Goal: Contribute content: Add original content to the website for others to see

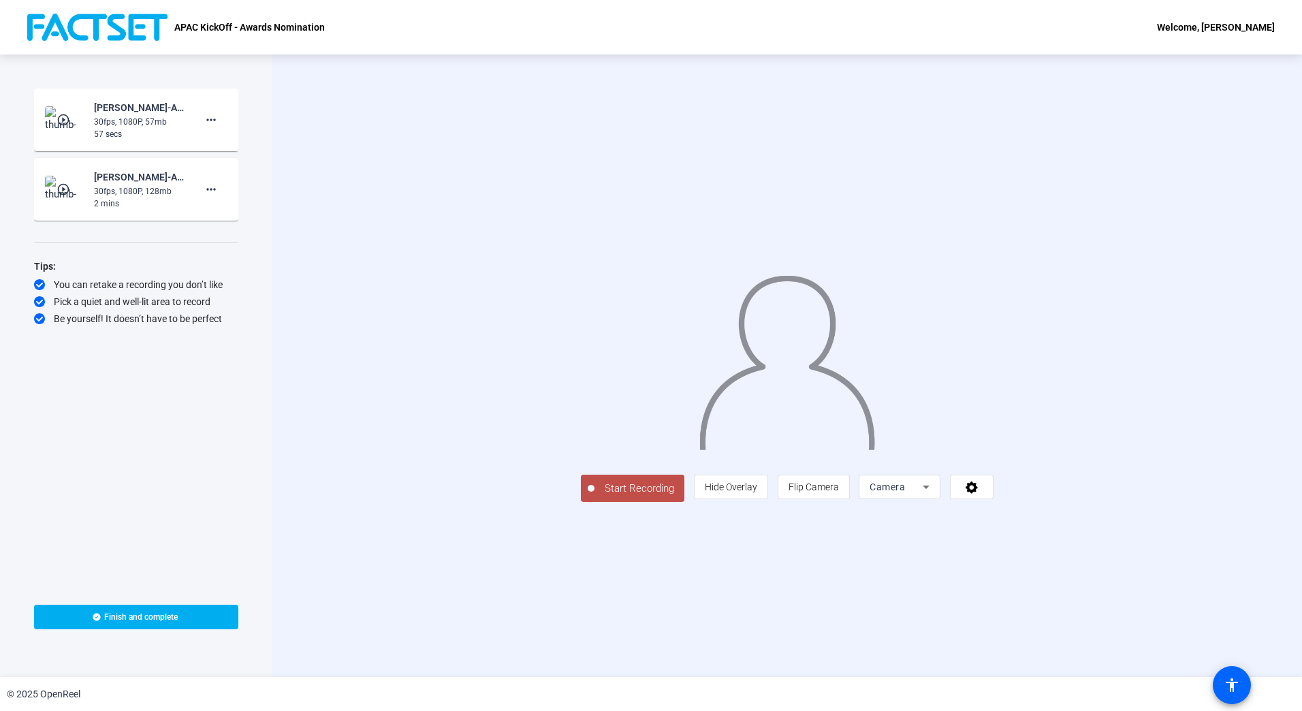
click at [595, 497] on span "Start Recording" at bounding box center [640, 489] width 90 height 16
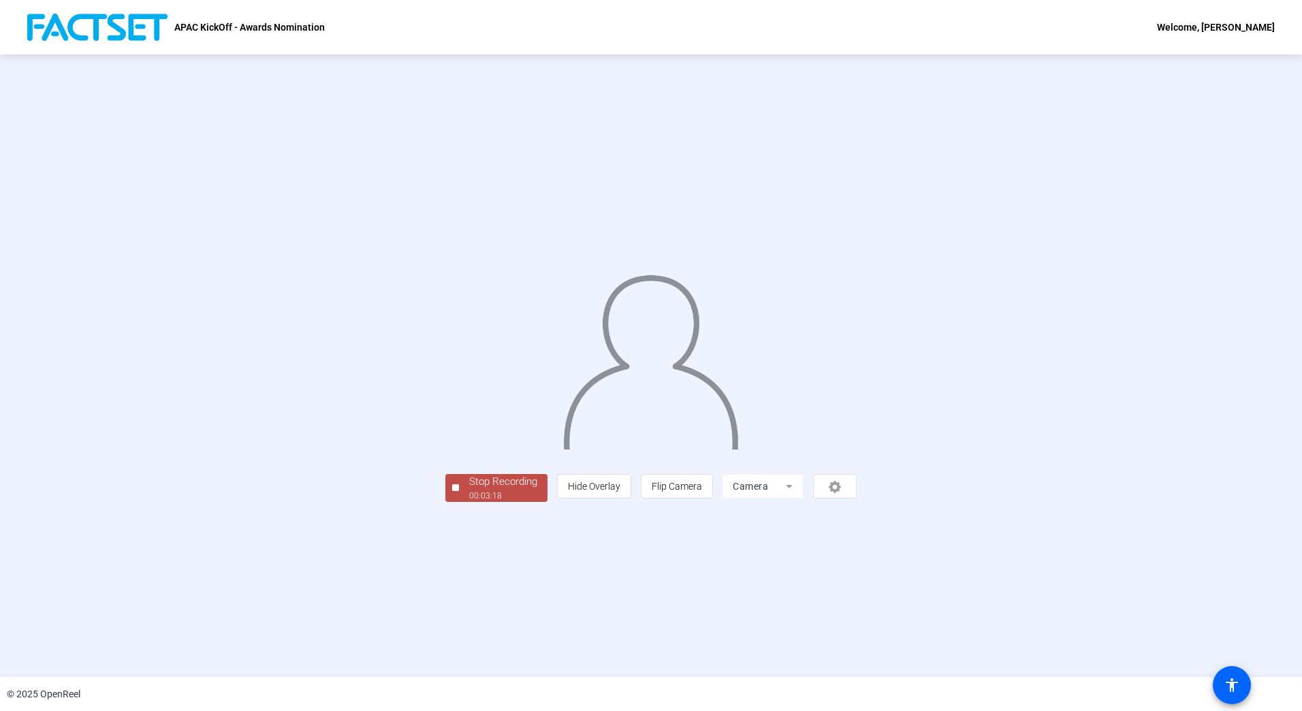
click at [469, 490] on div "Stop Recording" at bounding box center [503, 482] width 68 height 16
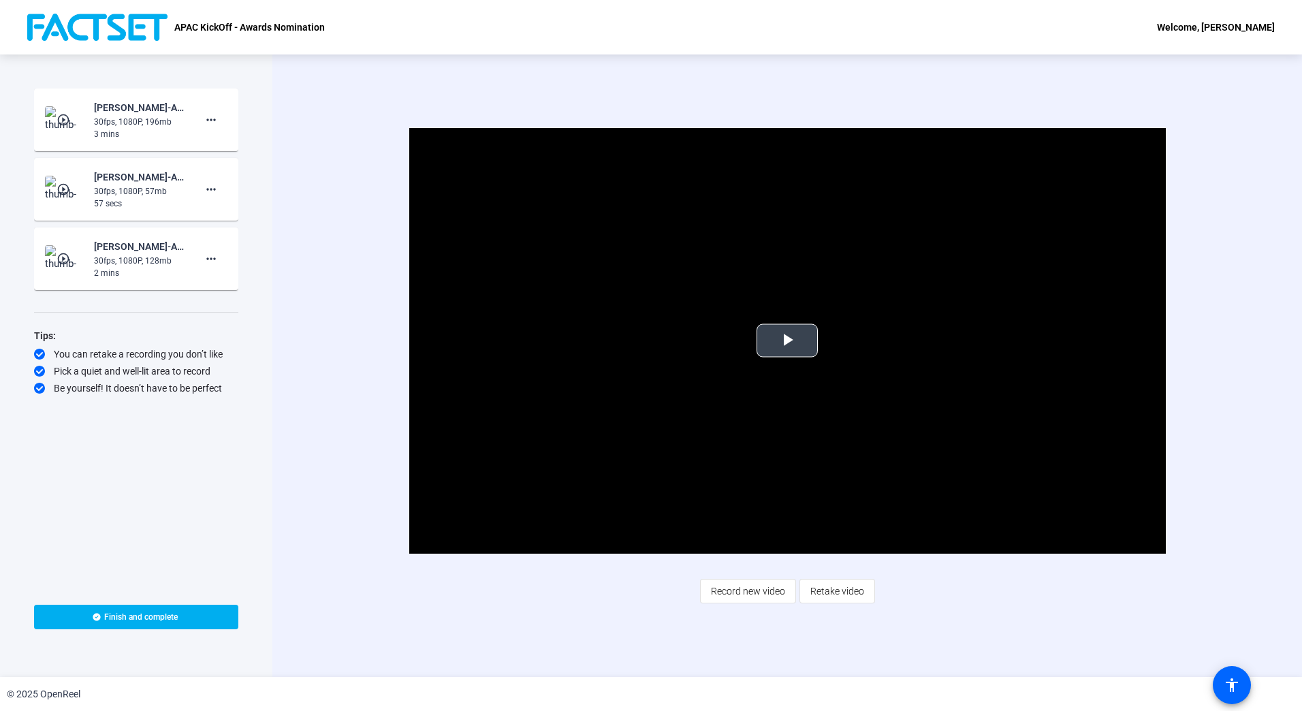
click at [787, 341] on span "Video Player" at bounding box center [787, 341] width 0 height 0
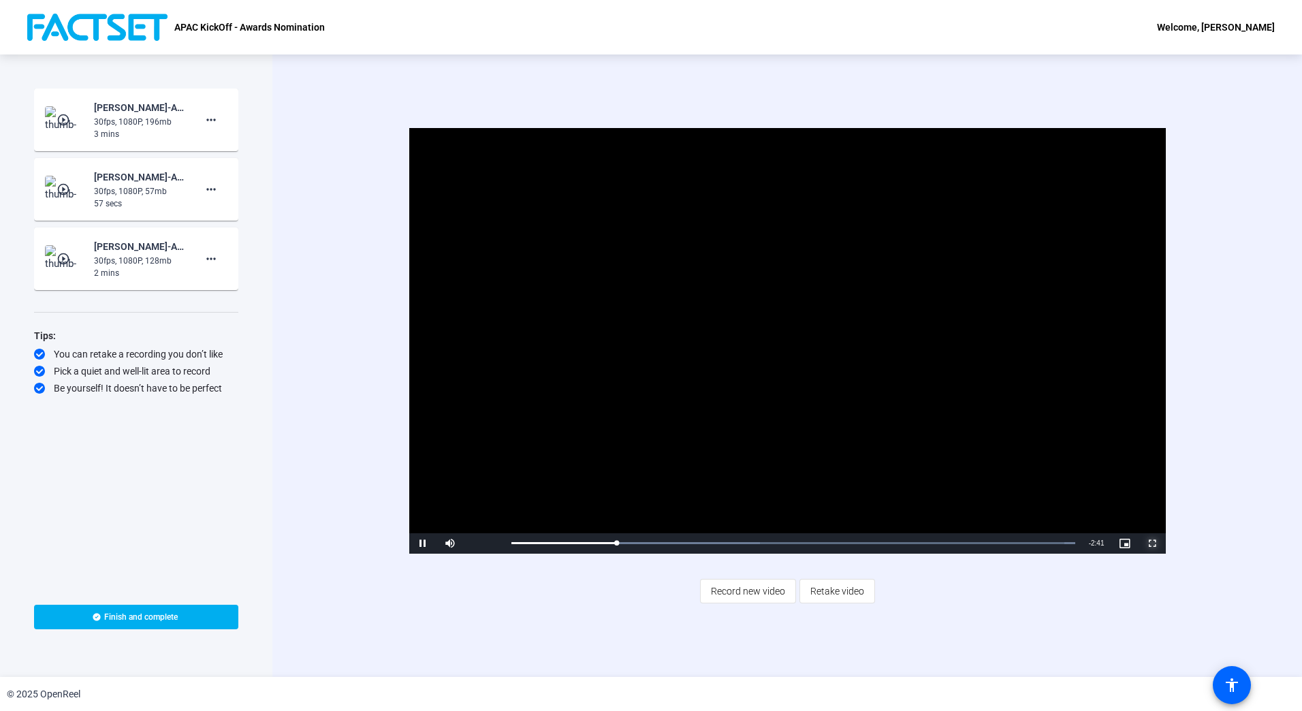
click at [1151, 544] on span "Video Player" at bounding box center [1152, 544] width 27 height 0
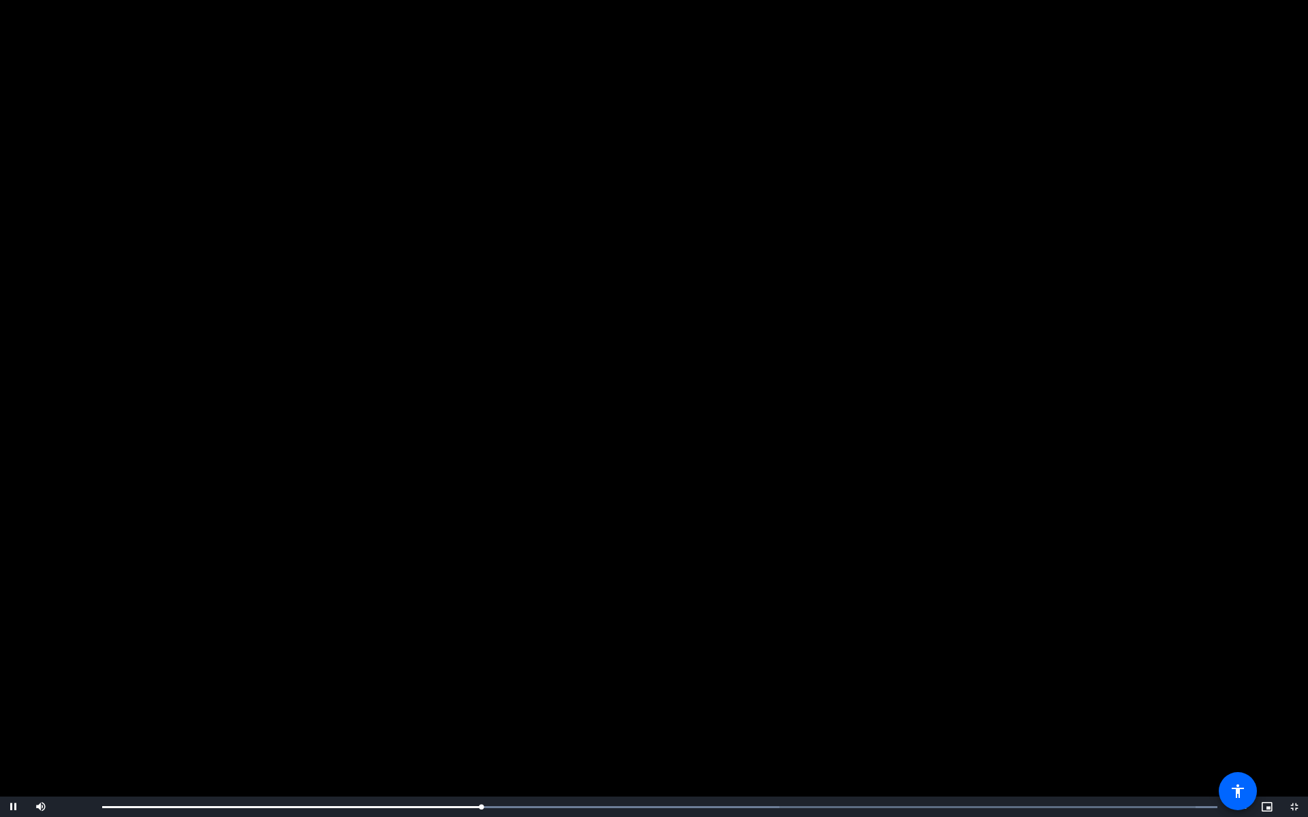
click at [1031, 513] on video "Video Player" at bounding box center [654, 408] width 1308 height 817
click at [1290, 711] on span "Video Player" at bounding box center [1294, 807] width 27 height 0
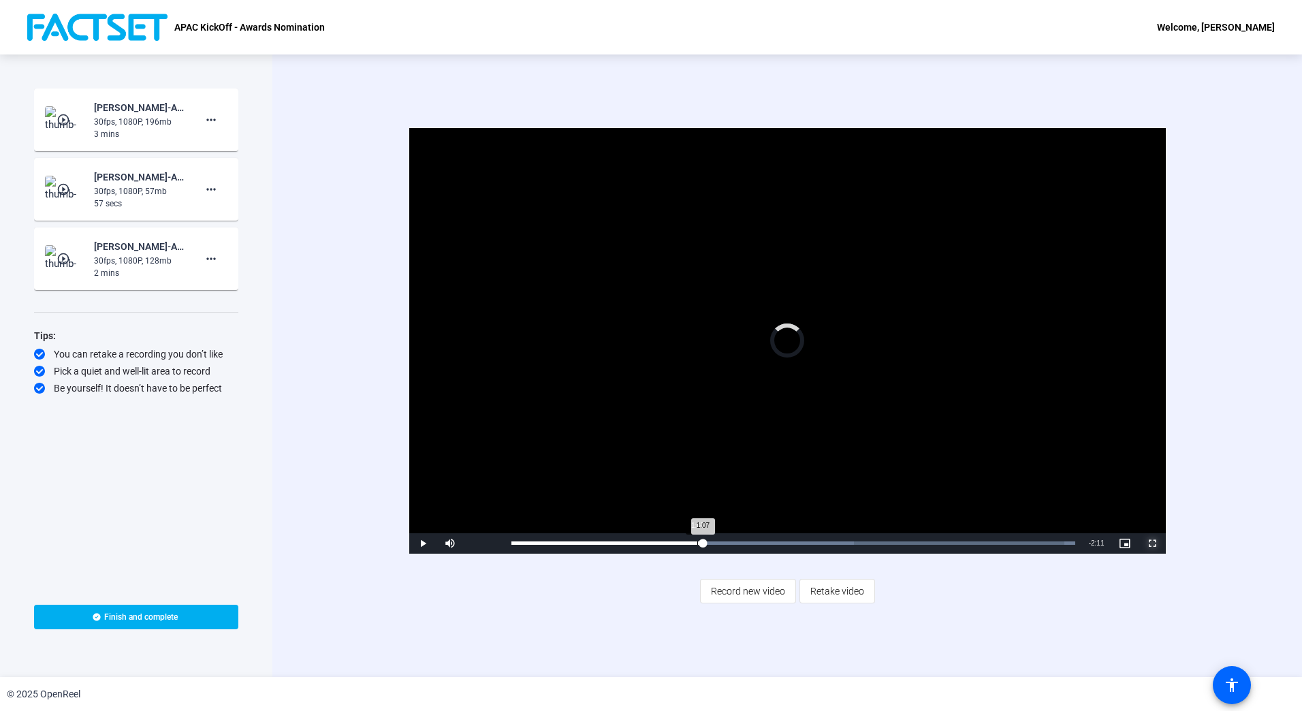
click at [697, 546] on div "Loaded : 100.00% 1:05 1:07" at bounding box center [794, 543] width 578 height 20
click at [700, 478] on video "Video Player" at bounding box center [787, 341] width 757 height 426
click at [420, 544] on span "Video Player" at bounding box center [422, 544] width 27 height 0
click at [1155, 544] on span "Video Player" at bounding box center [1152, 544] width 27 height 0
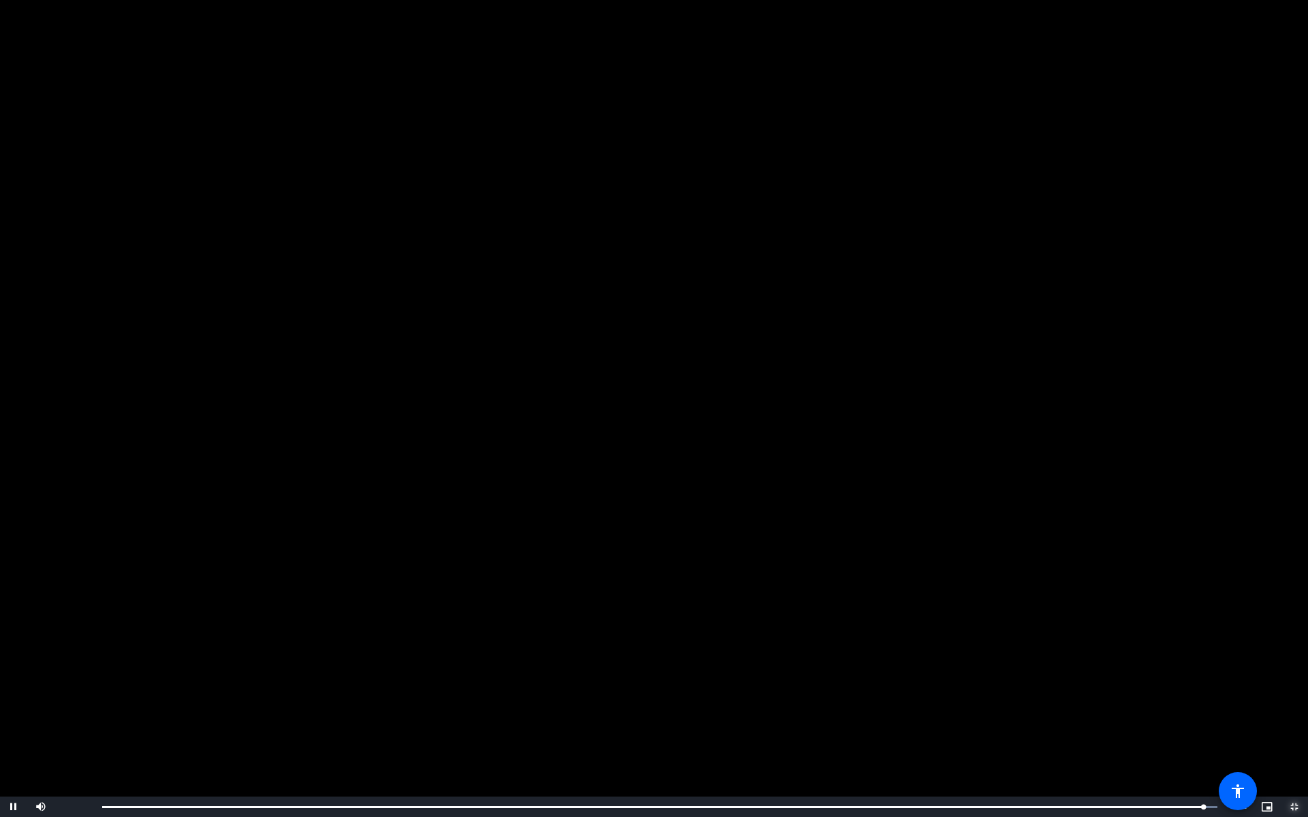
click at [1302, 711] on span "Video Player" at bounding box center [1294, 807] width 27 height 0
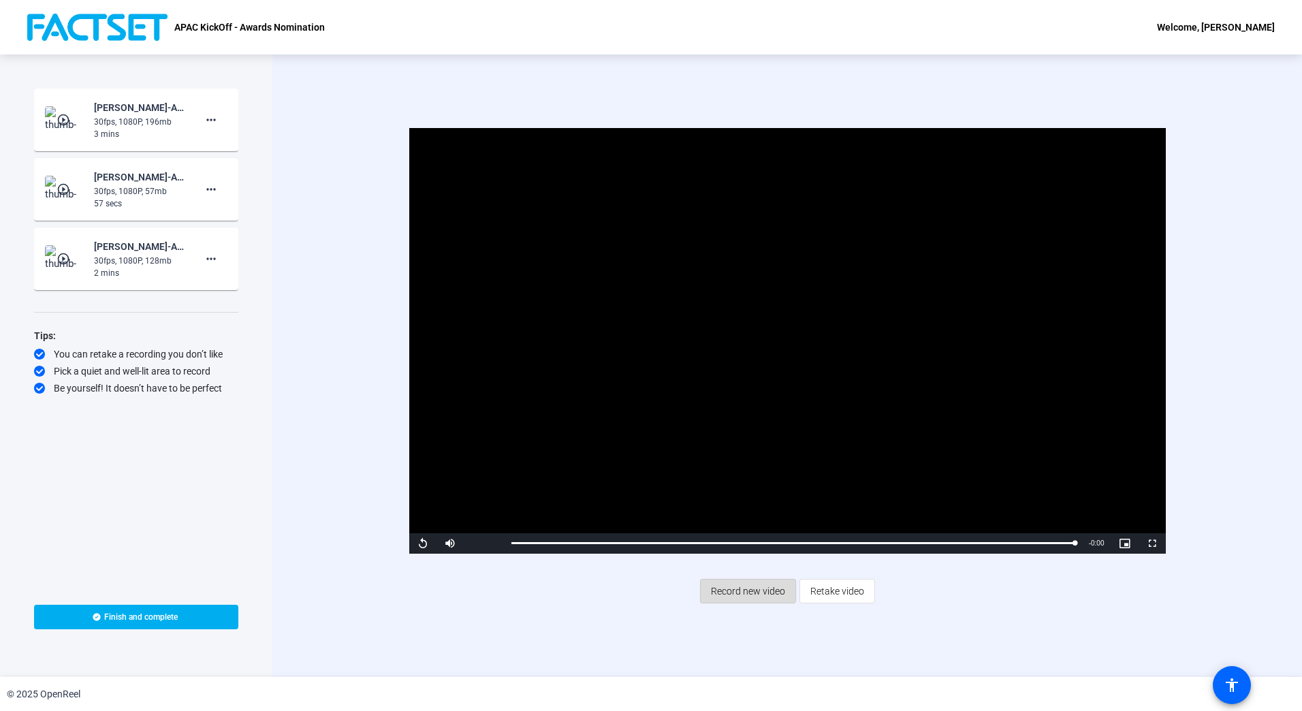
click at [747, 584] on span "Record new video" at bounding box center [748, 591] width 74 height 26
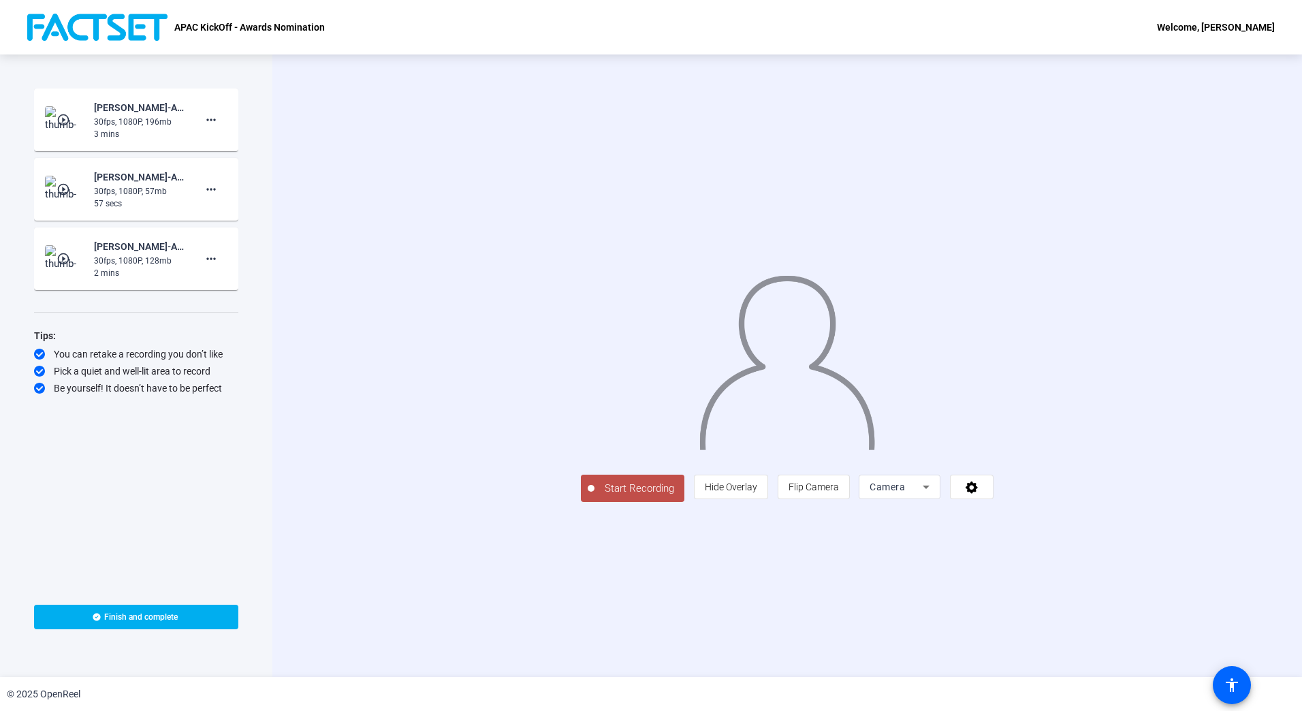
click at [595, 497] on span "Start Recording" at bounding box center [640, 489] width 90 height 16
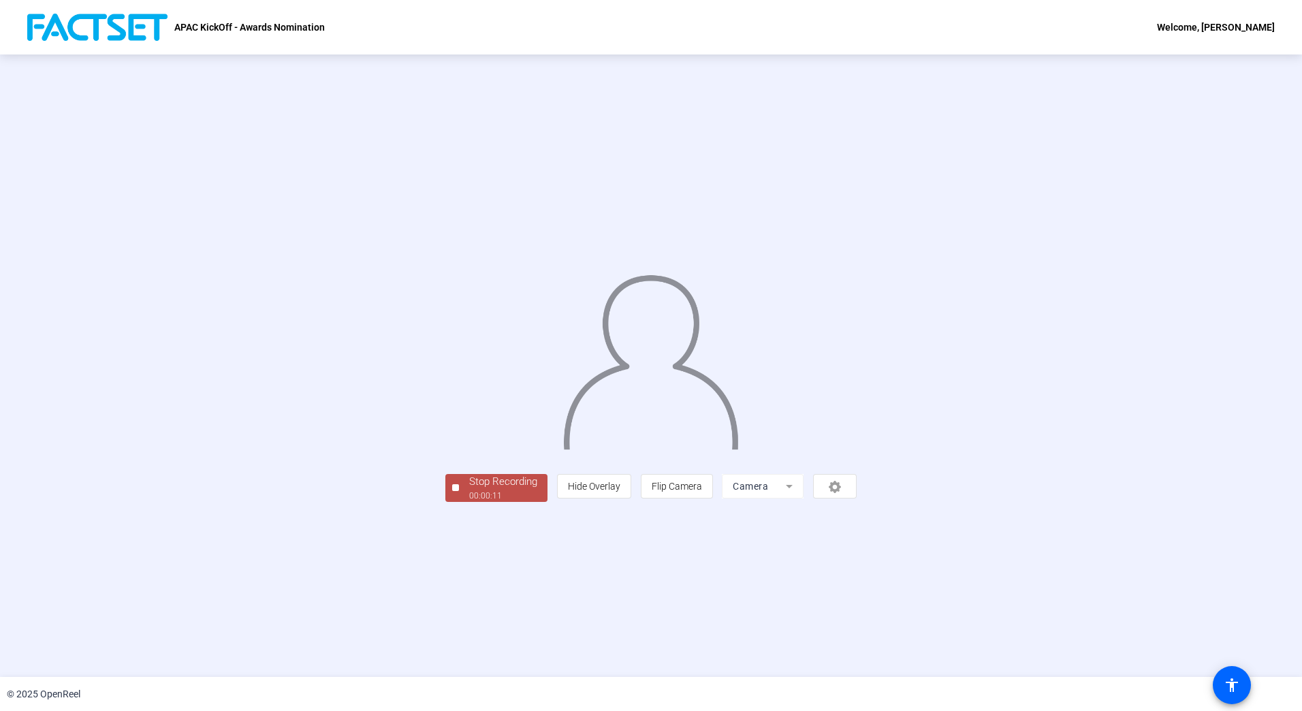
click at [469, 490] on div "Stop Recording" at bounding box center [503, 482] width 68 height 16
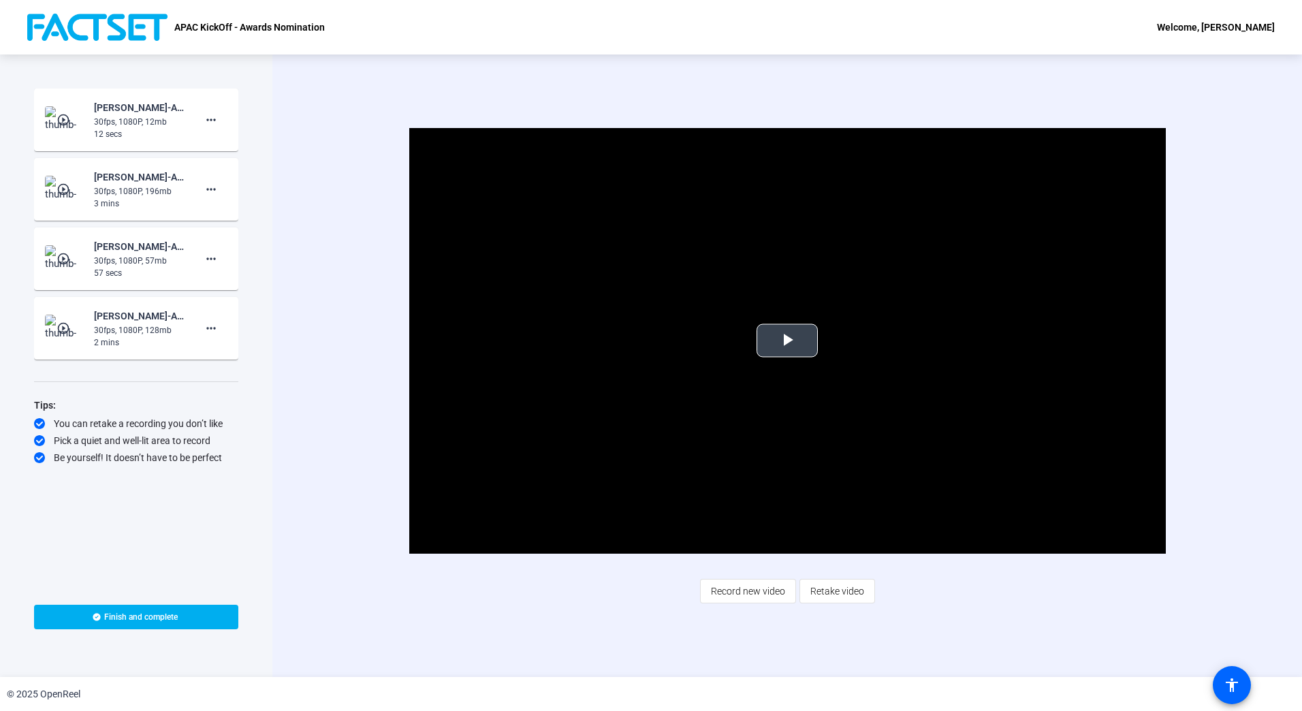
click at [787, 341] on span "Video Player" at bounding box center [787, 341] width 0 height 0
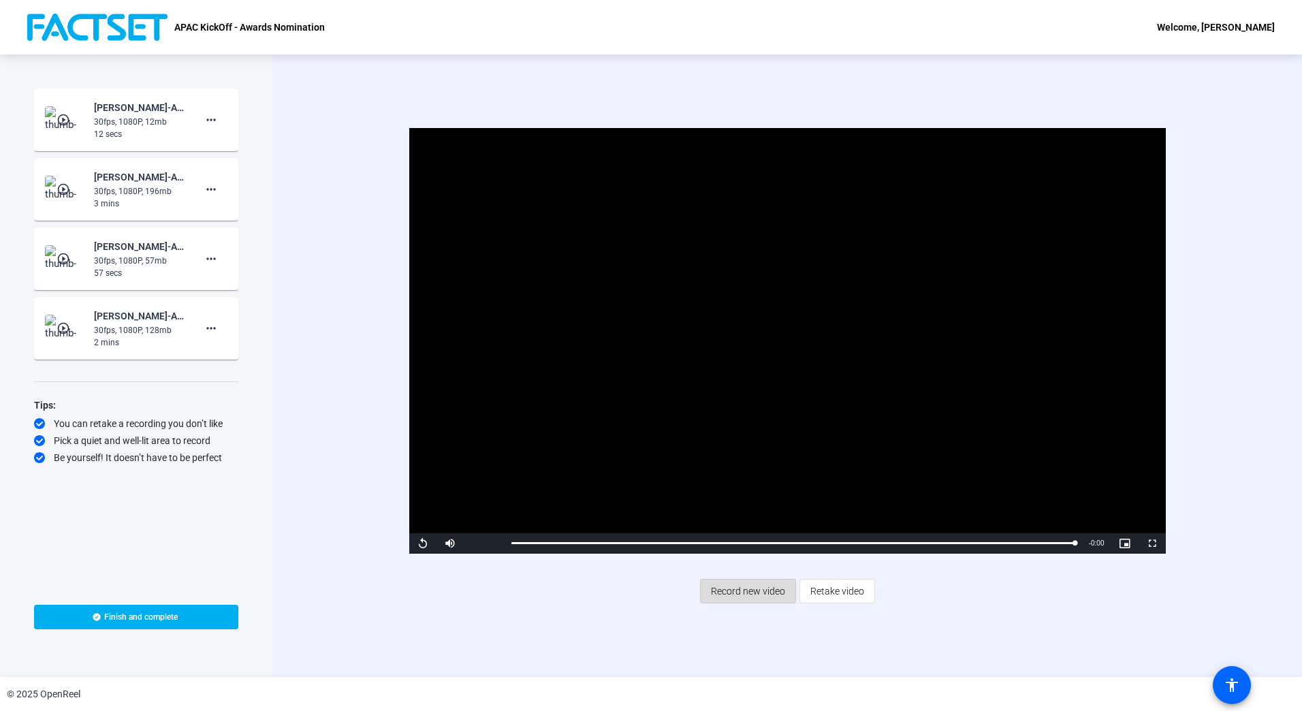
click at [751, 595] on span "Record new video" at bounding box center [748, 591] width 74 height 26
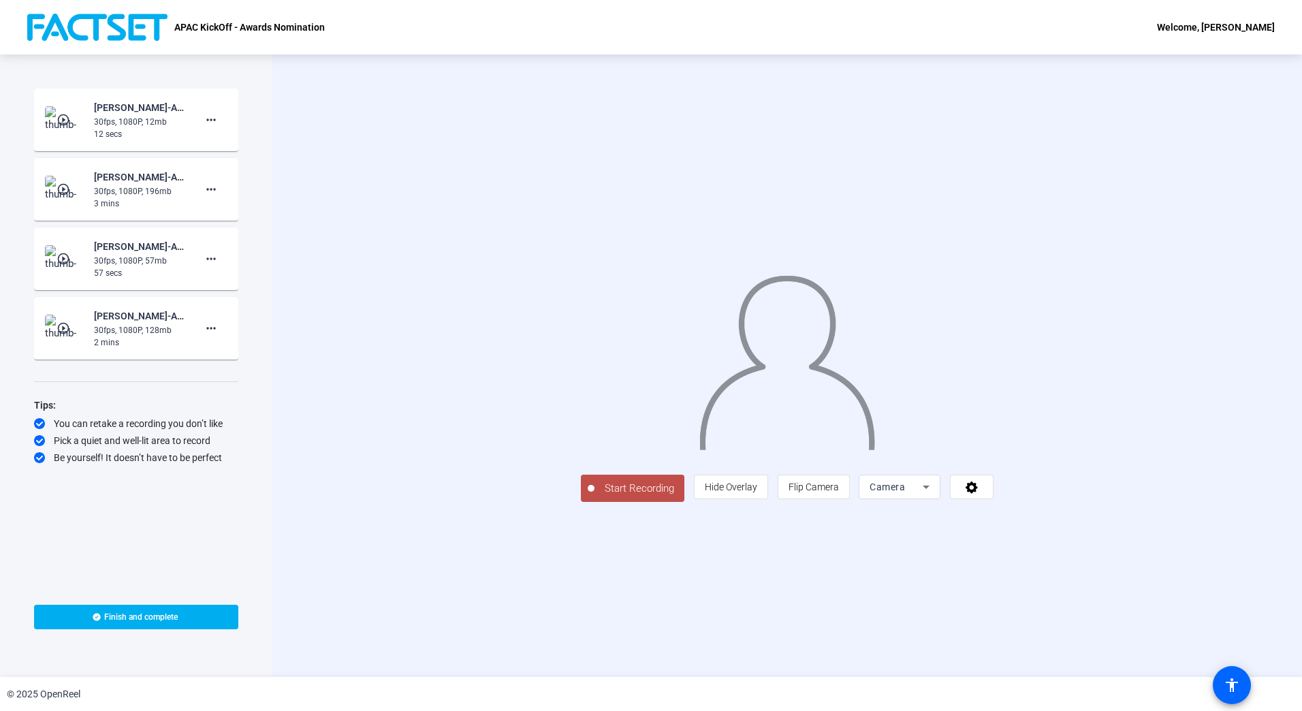
click at [595, 497] on span "Start Recording" at bounding box center [640, 489] width 90 height 16
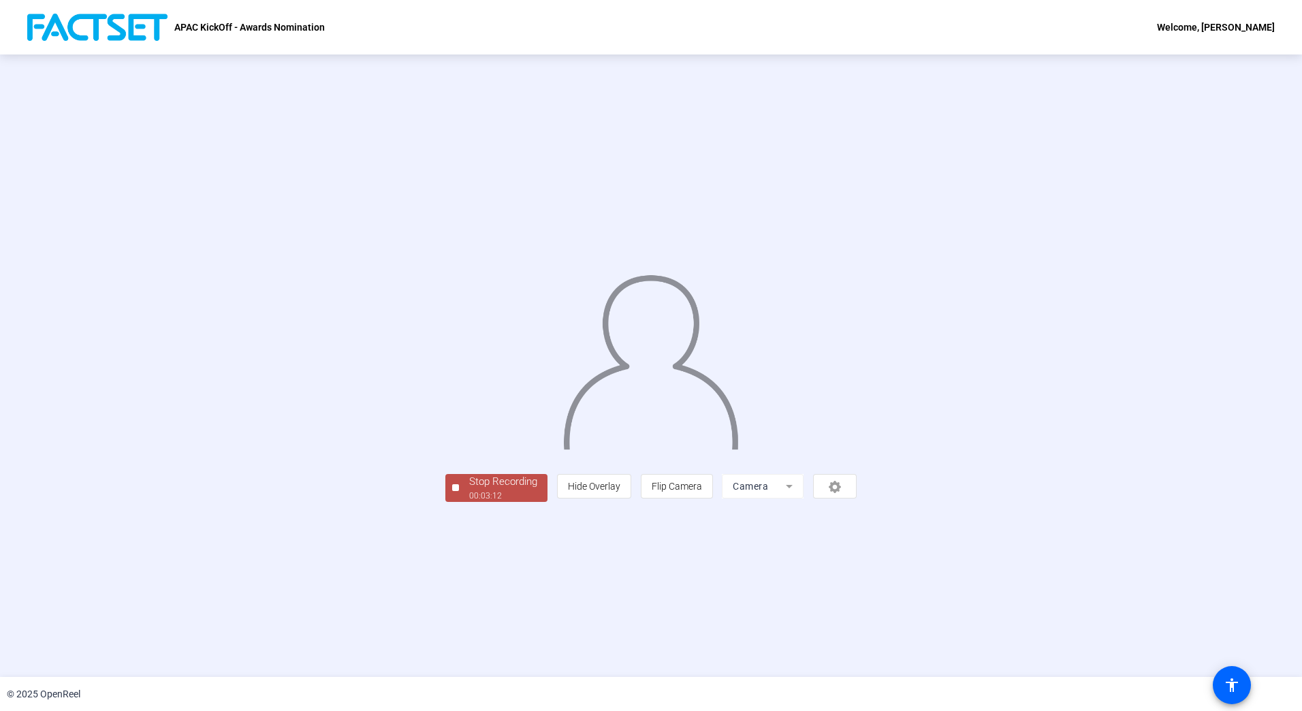
click at [469, 490] on div "Stop Recording" at bounding box center [503, 482] width 68 height 16
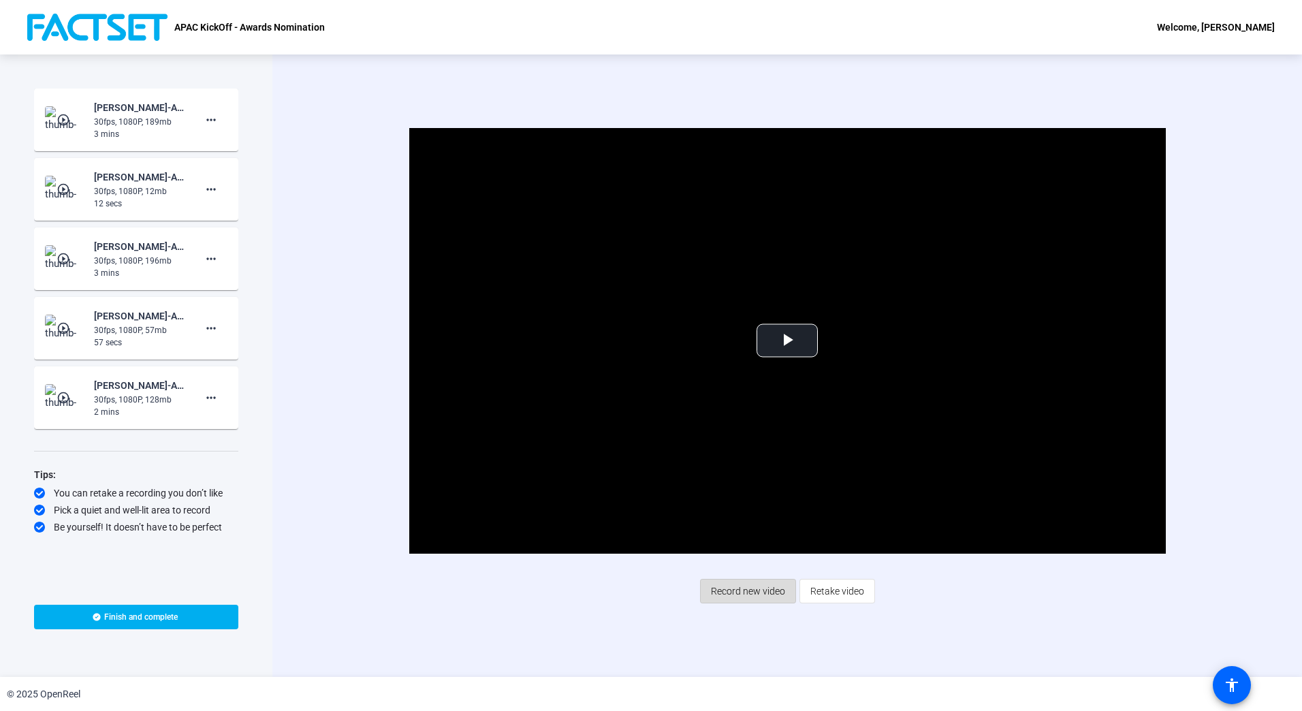
click at [751, 587] on span "Record new video" at bounding box center [748, 591] width 74 height 26
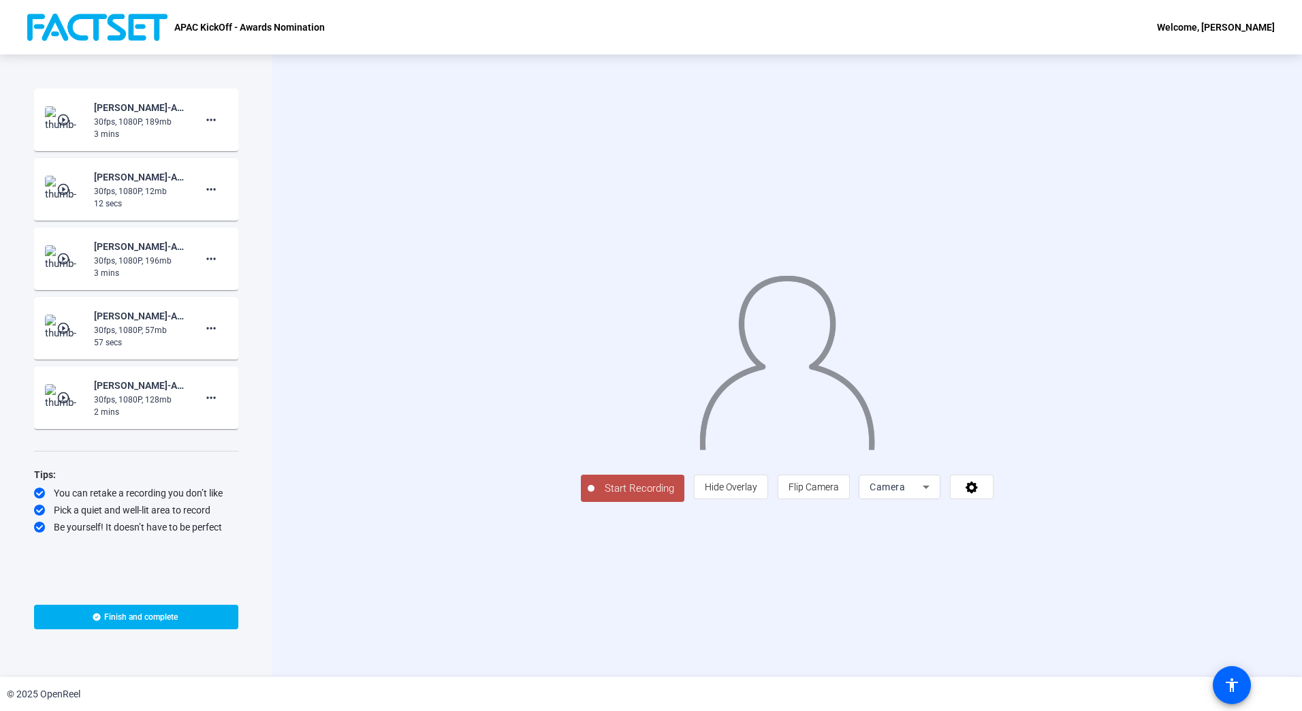
click at [595, 497] on span "Start Recording" at bounding box center [640, 489] width 90 height 16
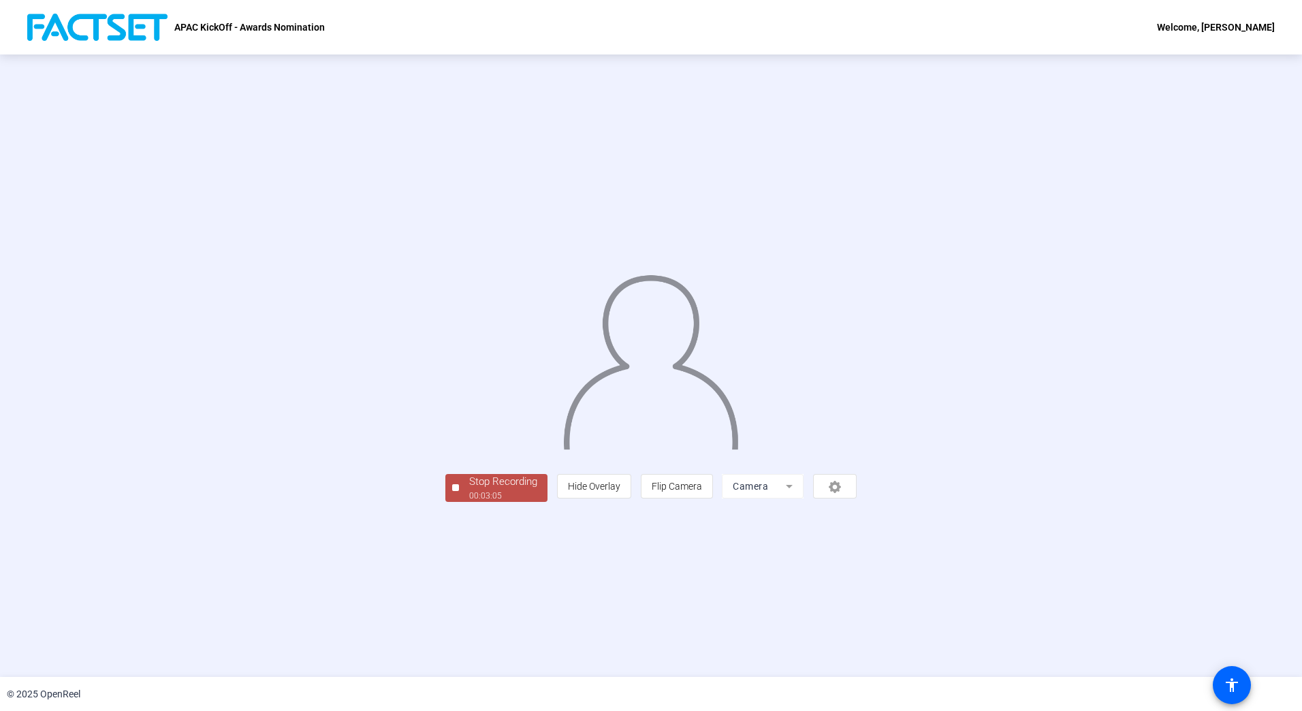
click at [469, 502] on div "00:03:05" at bounding box center [503, 496] width 68 height 12
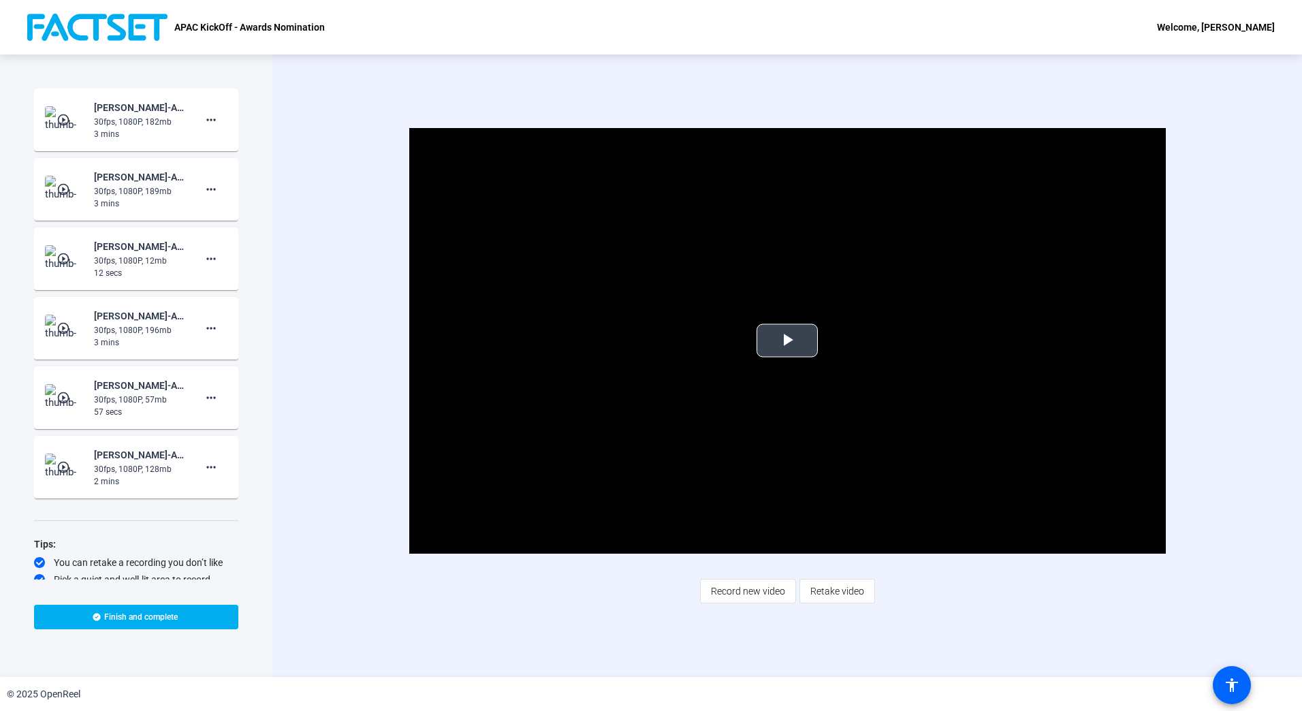
click at [787, 341] on span "Video Player" at bounding box center [787, 341] width 0 height 0
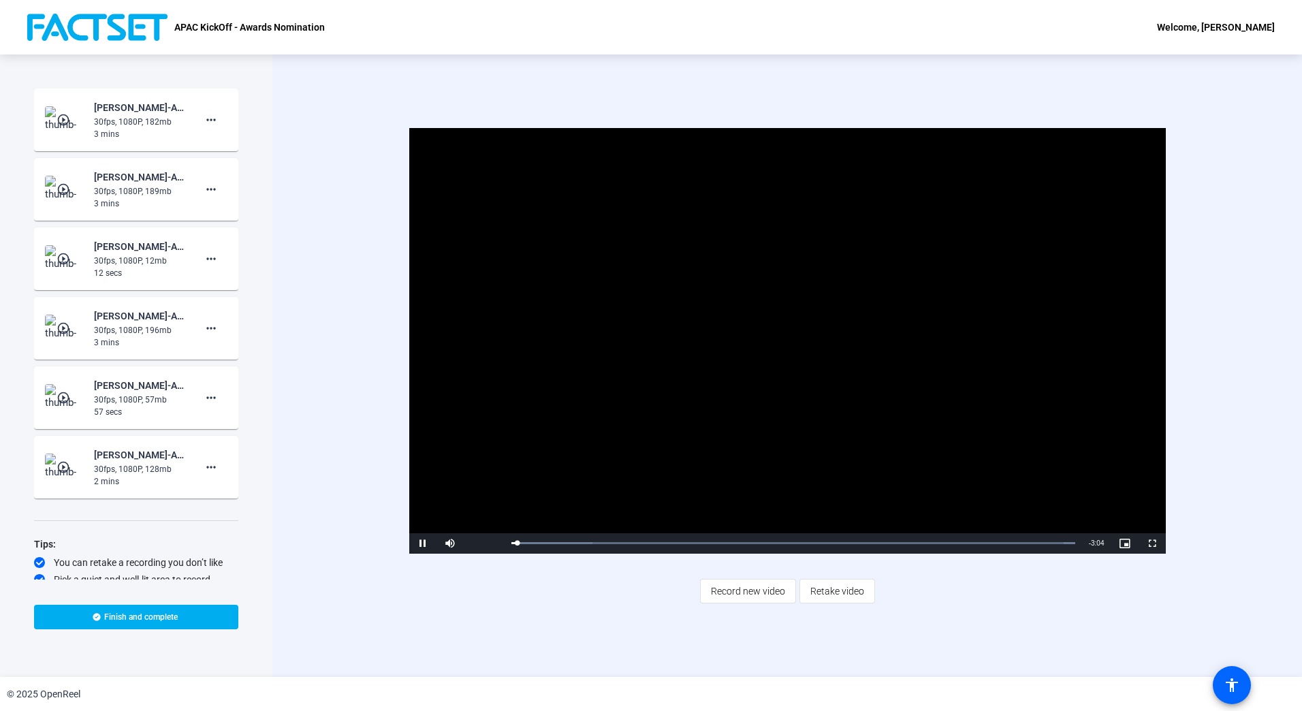
click at [952, 497] on video "Video Player" at bounding box center [787, 341] width 757 height 426
click at [815, 456] on video "Video Player" at bounding box center [787, 341] width 757 height 426
click at [721, 353] on video "Video Player" at bounding box center [787, 341] width 757 height 426
click at [990, 555] on div "Video Player is loading. Play Video Play Mute Current Time 0:08 / Duration 3:05…" at bounding box center [786, 365] width 875 height 475
click at [913, 427] on video "Video Player" at bounding box center [787, 341] width 757 height 426
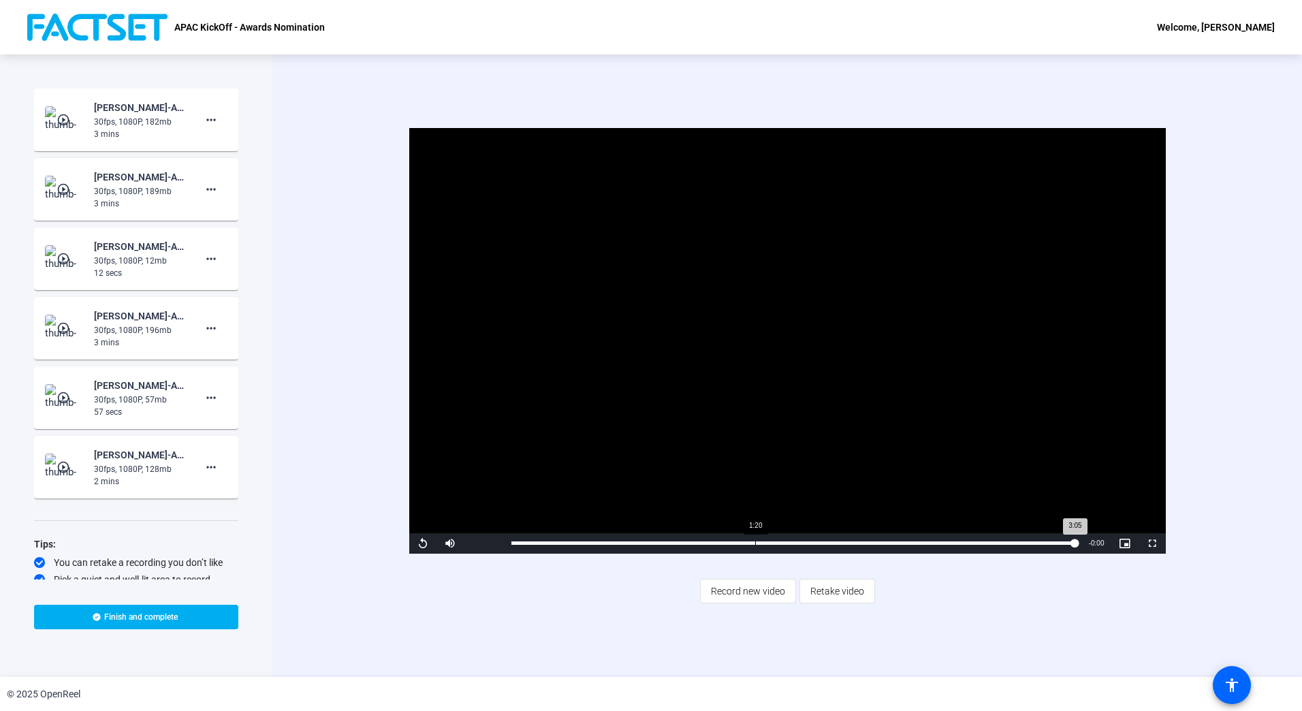
click at [755, 550] on div "Loaded : 100.00% 1:20 3:05" at bounding box center [794, 543] width 578 height 20
click at [769, 542] on div "Loaded : 100.00% 1:24 1:20" at bounding box center [794, 543] width 564 height 3
click at [802, 537] on div "Loaded : 100.00% 1:35 1:24" at bounding box center [794, 543] width 578 height 20
click at [798, 471] on video "Video Player" at bounding box center [787, 341] width 757 height 426
click at [827, 545] on div "Progress Bar" at bounding box center [828, 543] width 204 height 3
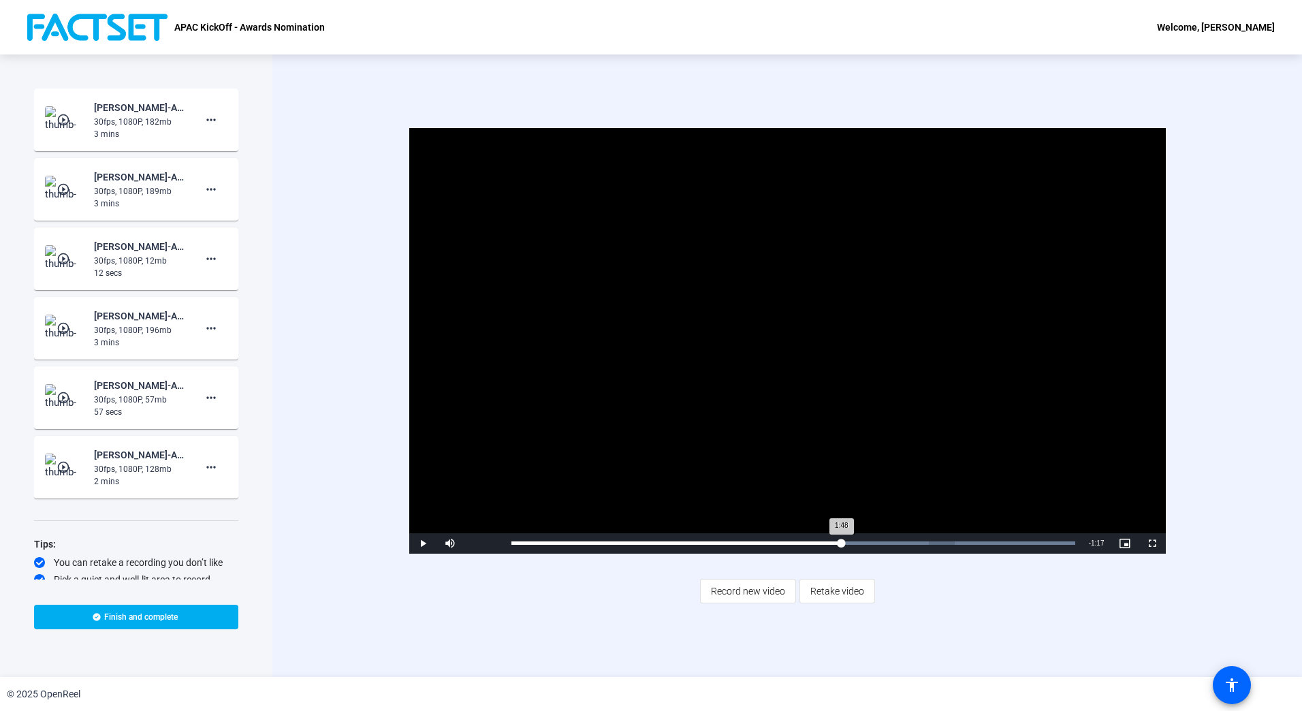
click at [842, 540] on div "Loaded : 100.00% 1:48 1:48" at bounding box center [794, 543] width 578 height 20
click at [515, 534] on div "Loaded : 100.00% 0:00 2:25" at bounding box center [794, 543] width 578 height 20
click at [732, 586] on span "Record new video" at bounding box center [748, 591] width 74 height 26
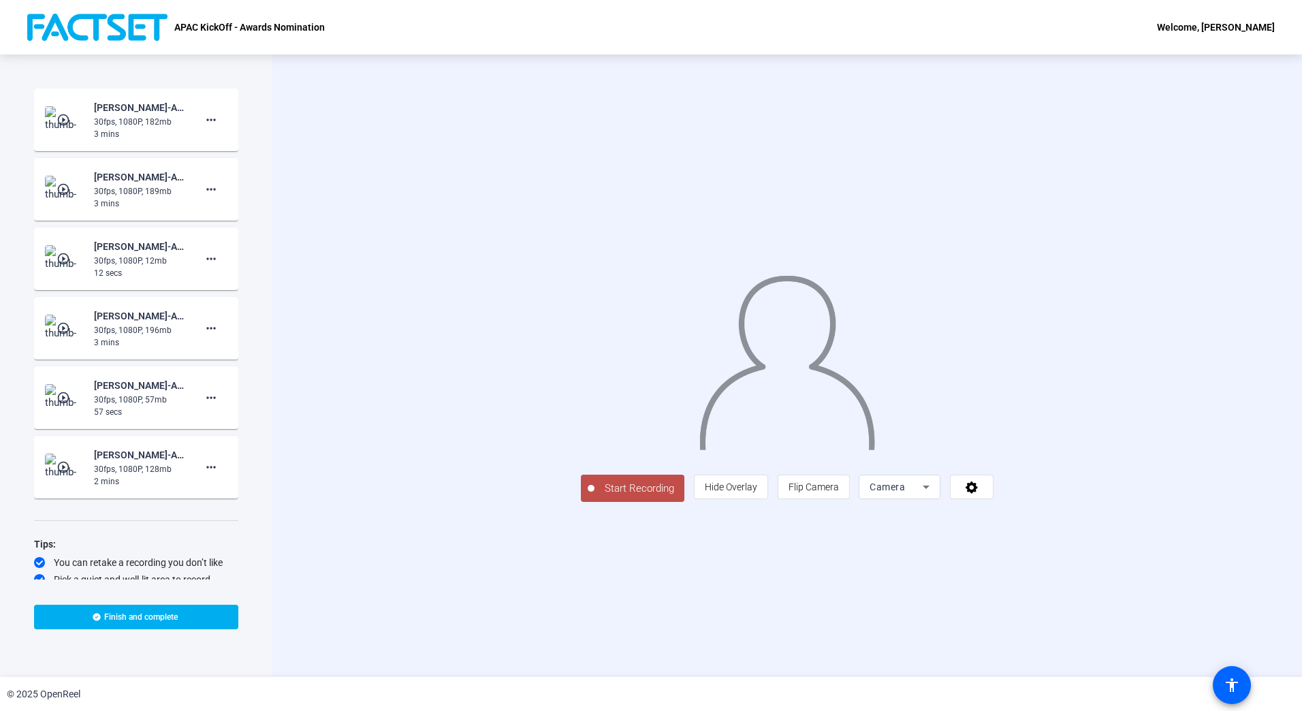
click at [581, 502] on button "Start Recording" at bounding box center [633, 488] width 104 height 27
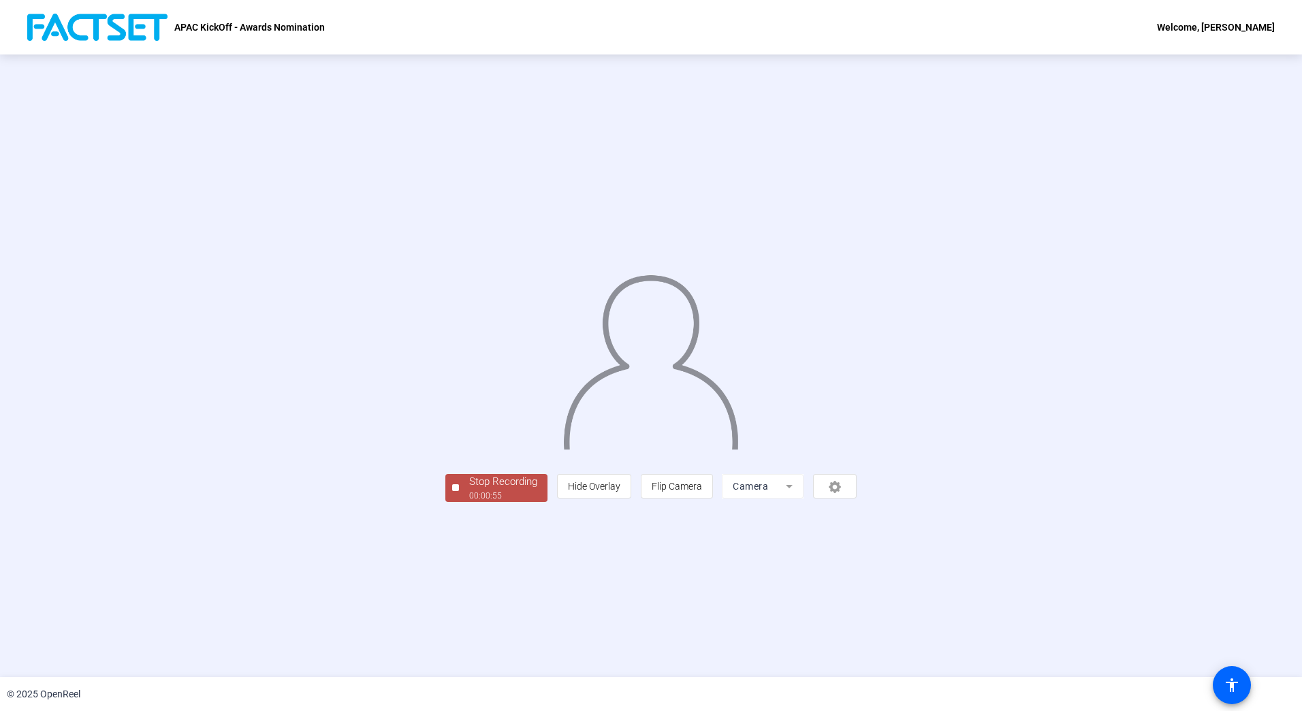
click at [328, 599] on div "Stop Recording 00:00:55 person Hide Overlay flip Flip Camera Camera" at bounding box center [651, 365] width 1302 height 623
click at [469, 502] on div "00:00:56" at bounding box center [503, 496] width 68 height 12
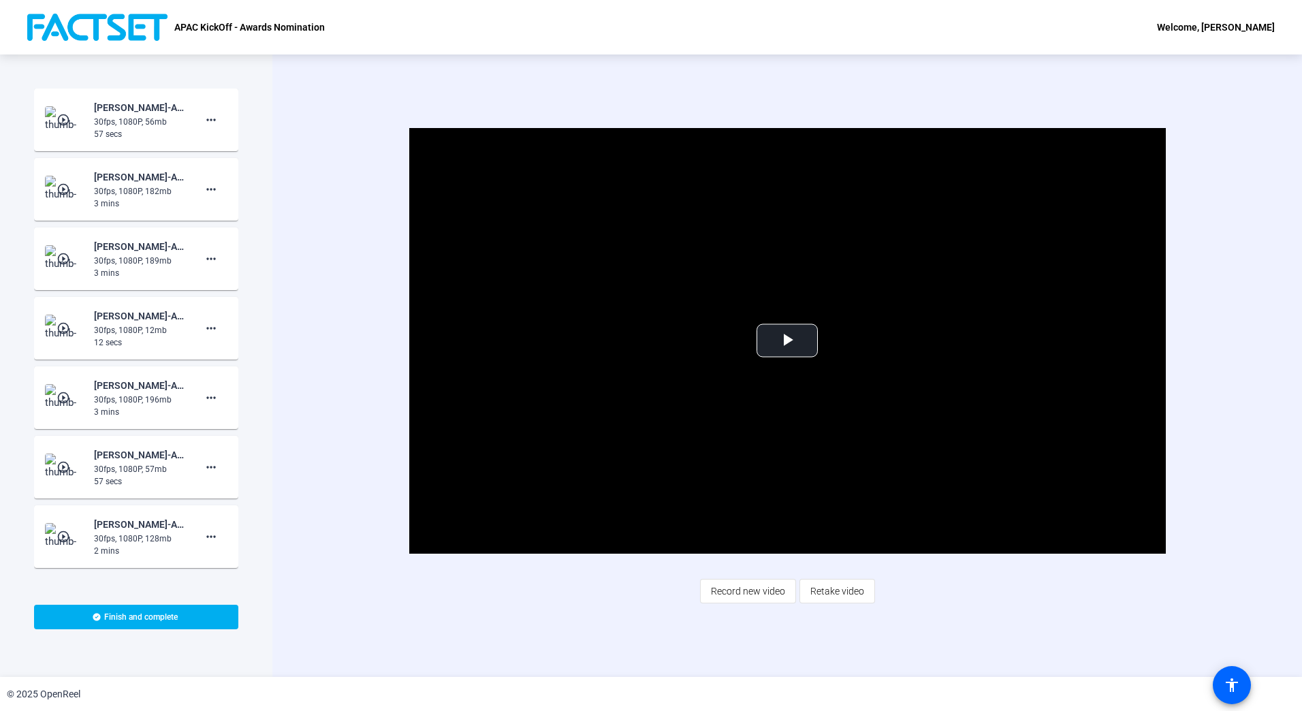
click at [753, 597] on span "Record new video" at bounding box center [748, 591] width 74 height 26
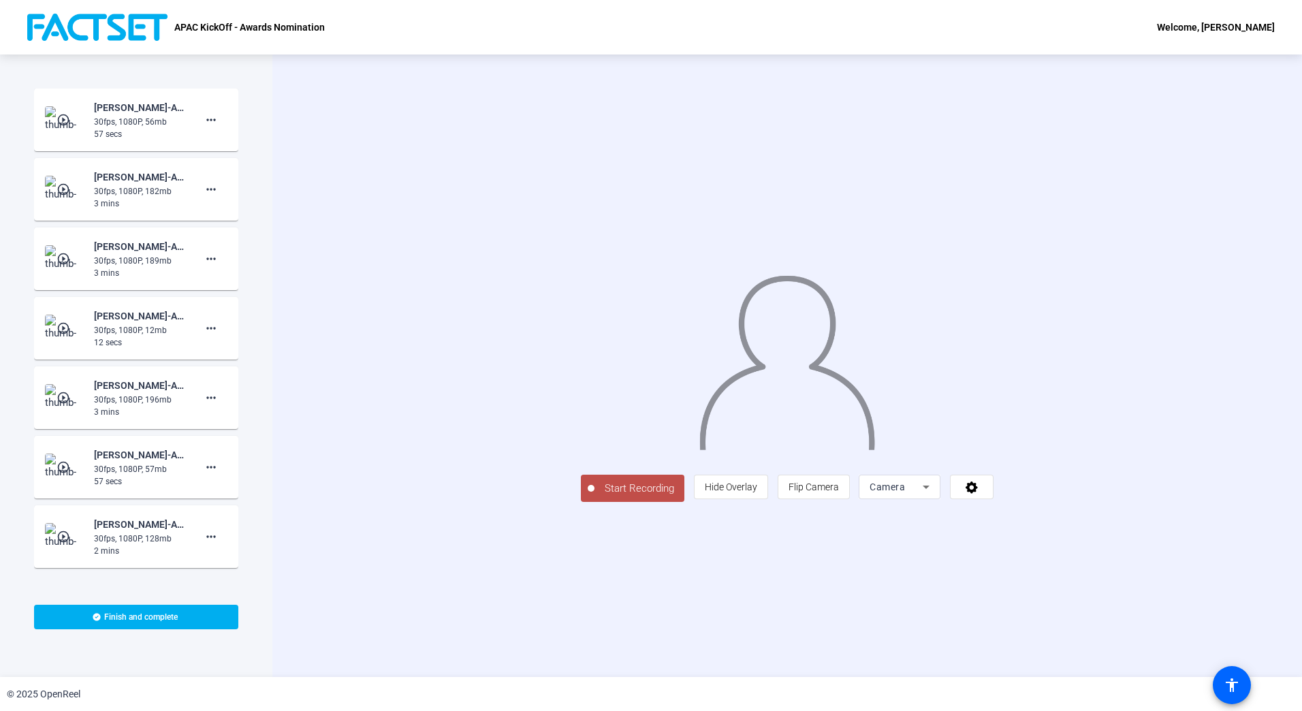
click at [588, 492] on div at bounding box center [591, 488] width 7 height 7
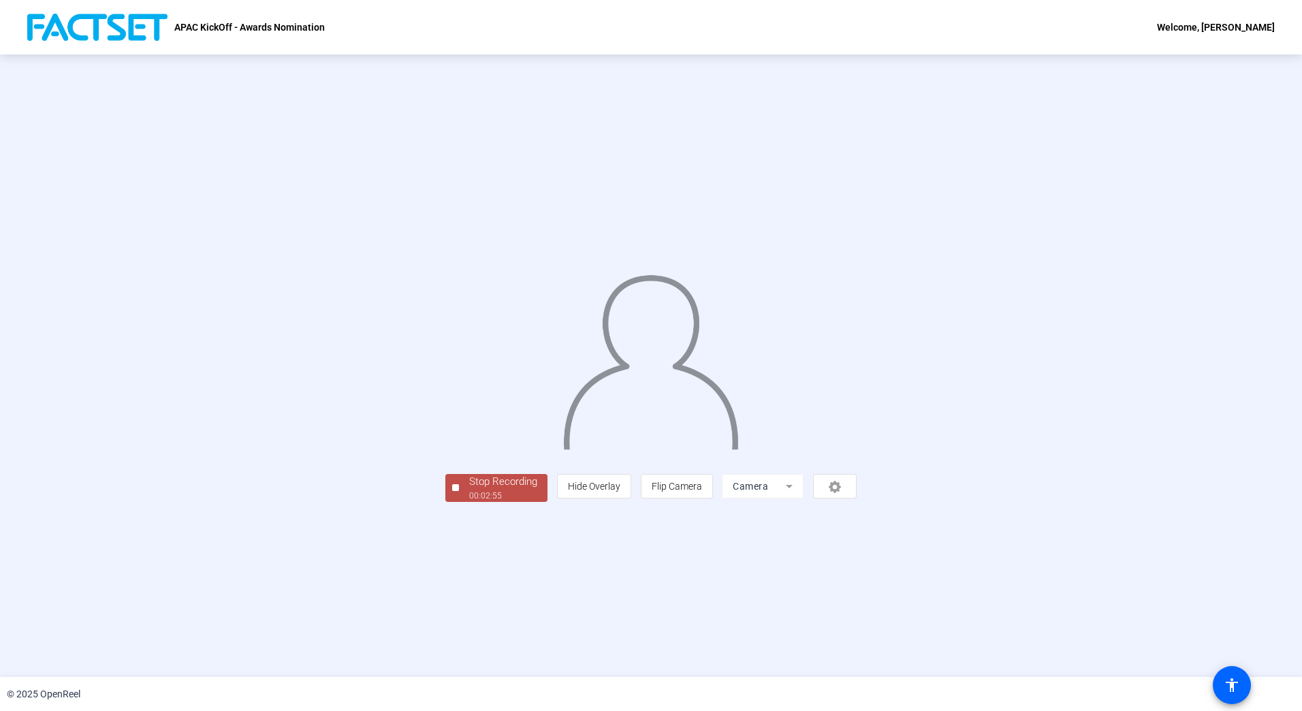
click at [459, 502] on span "Stop Recording 00:02:55" at bounding box center [503, 488] width 89 height 28
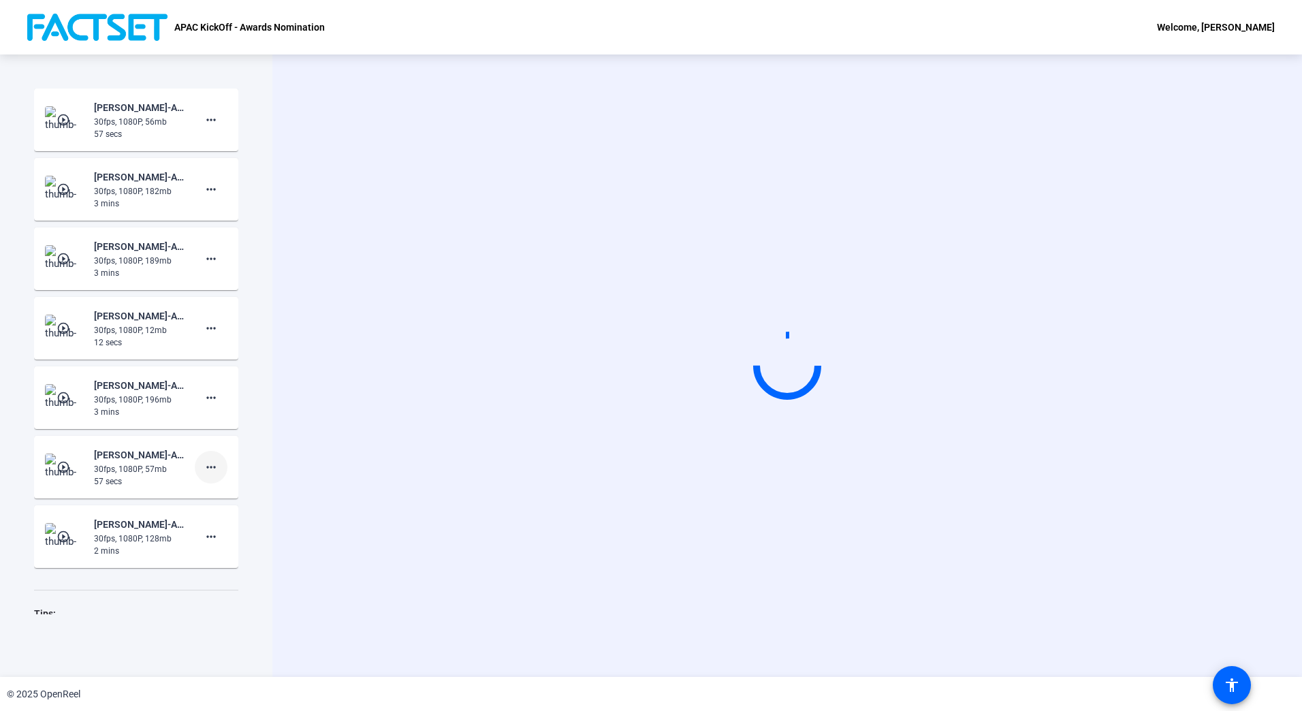
click at [203, 463] on mat-icon "more_horiz" at bounding box center [211, 467] width 16 height 16
click at [319, 322] on div at bounding box center [651, 355] width 1302 height 711
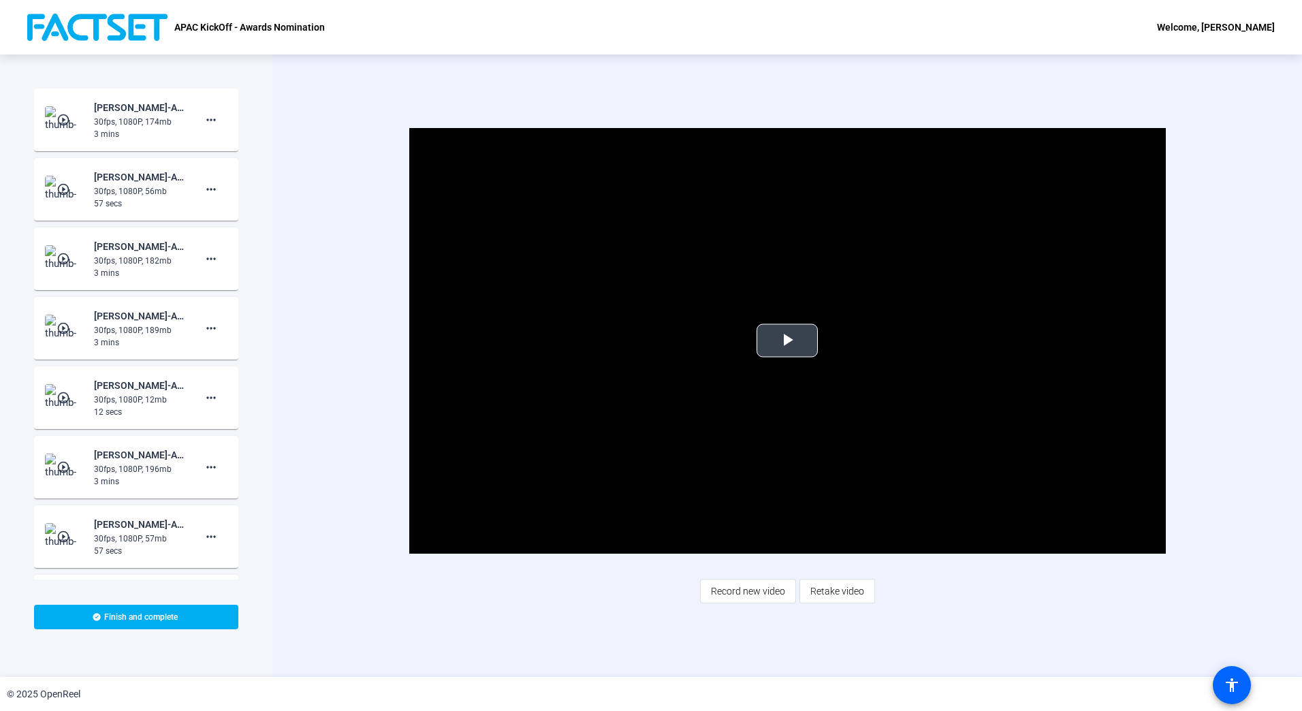
click at [787, 341] on span "Video Player" at bounding box center [787, 341] width 0 height 0
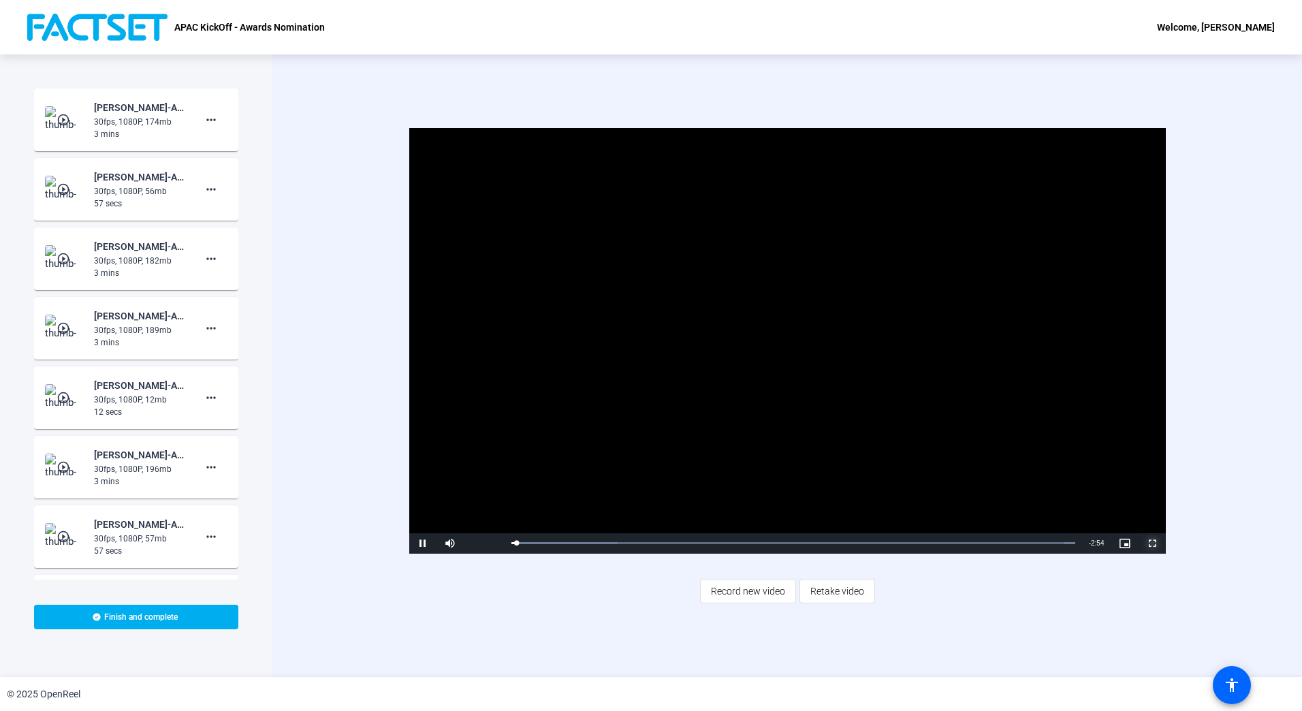
click at [1156, 544] on span "Video Player" at bounding box center [1152, 544] width 27 height 0
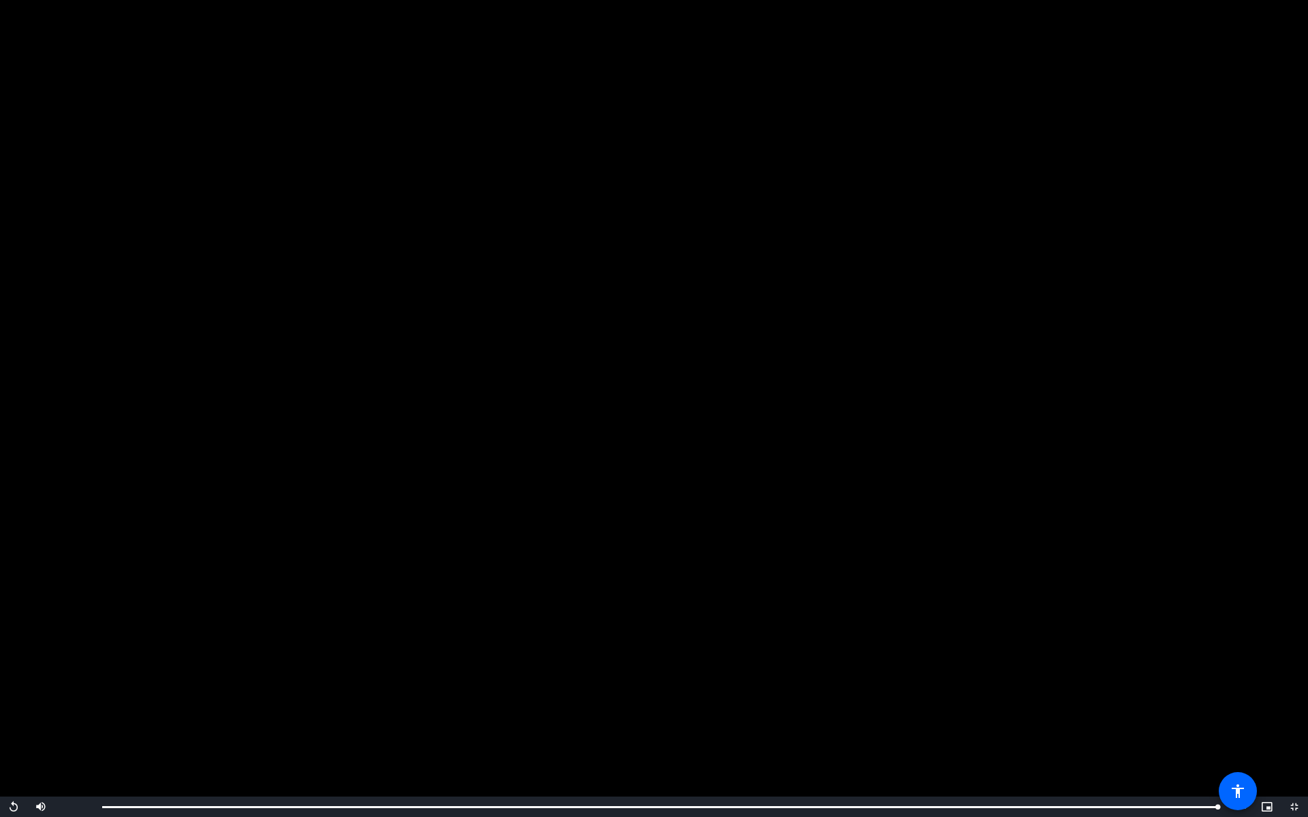
click at [970, 711] on video "Video Player" at bounding box center [654, 408] width 1308 height 817
drag, startPoint x: 968, startPoint y: 702, endPoint x: 967, endPoint y: 710, distance: 8.2
click at [967, 710] on video "Video Player" at bounding box center [654, 408] width 1308 height 817
click at [984, 704] on video "Video Player" at bounding box center [654, 408] width 1308 height 817
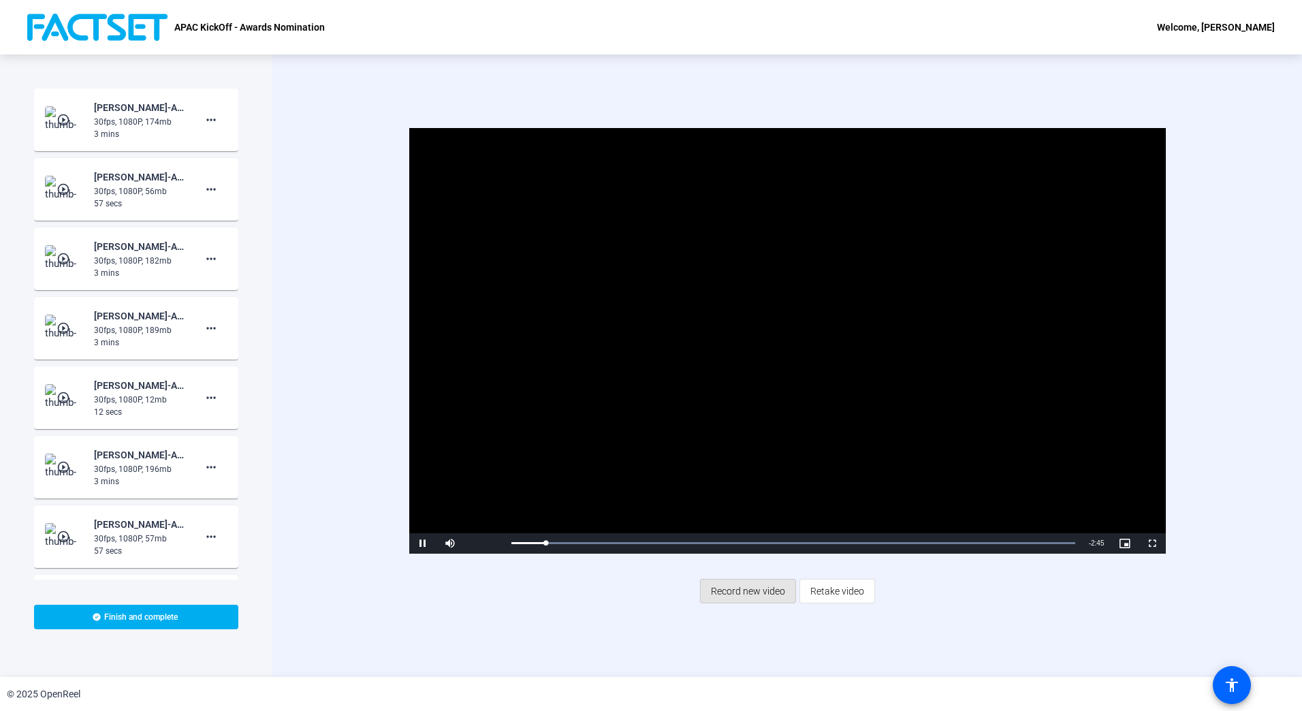
click at [766, 595] on span "Record new video" at bounding box center [748, 591] width 74 height 26
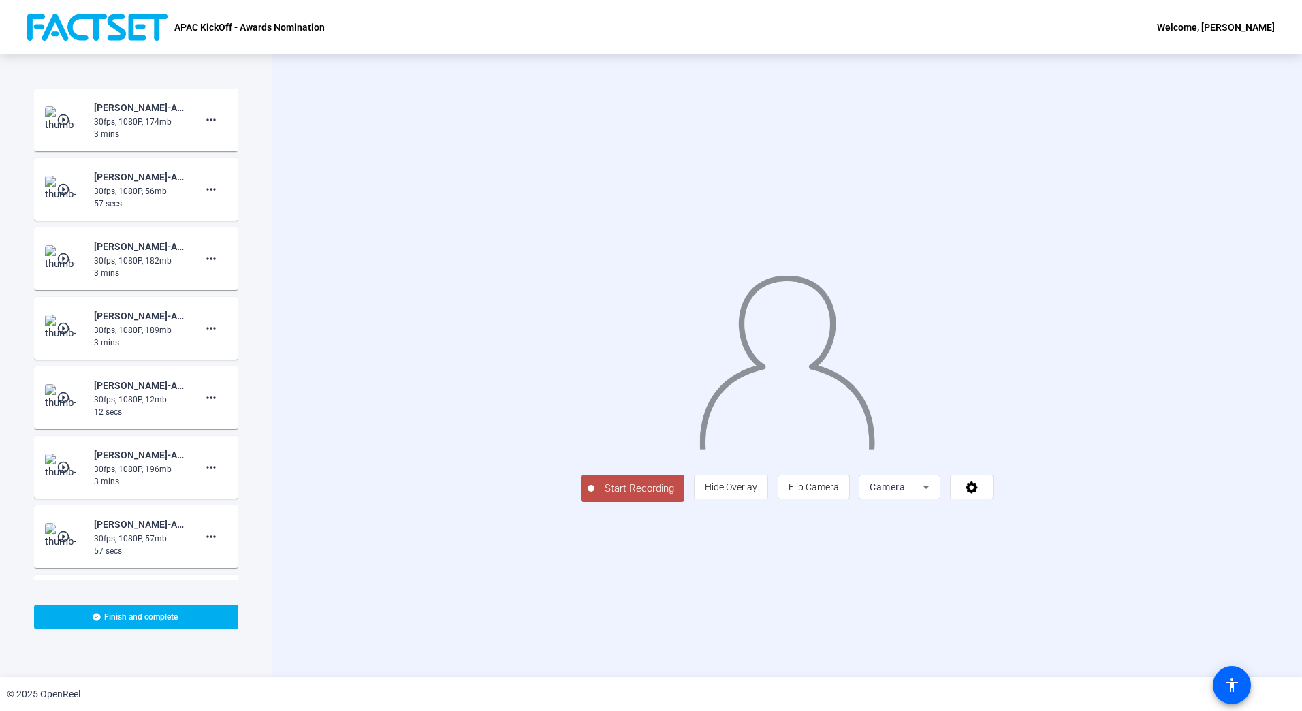
click at [581, 502] on button "Start Recording" at bounding box center [633, 488] width 104 height 27
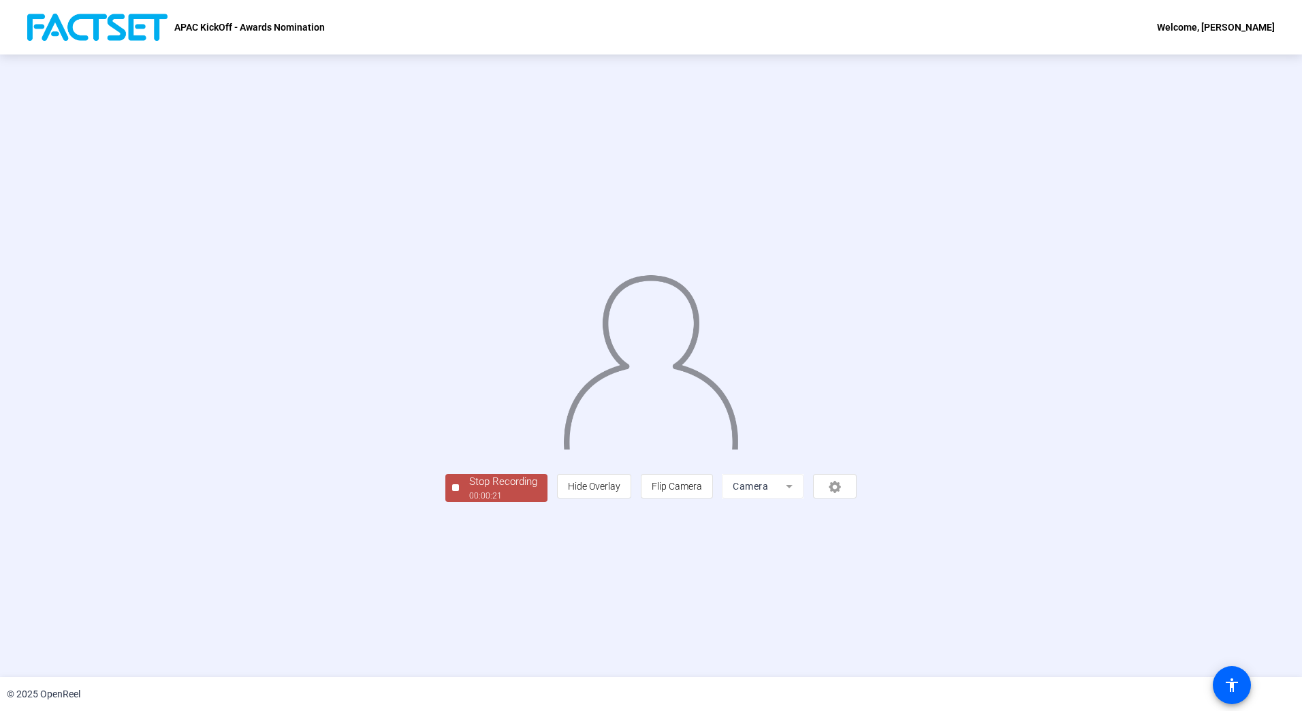
click at [452, 491] on div at bounding box center [455, 487] width 7 height 7
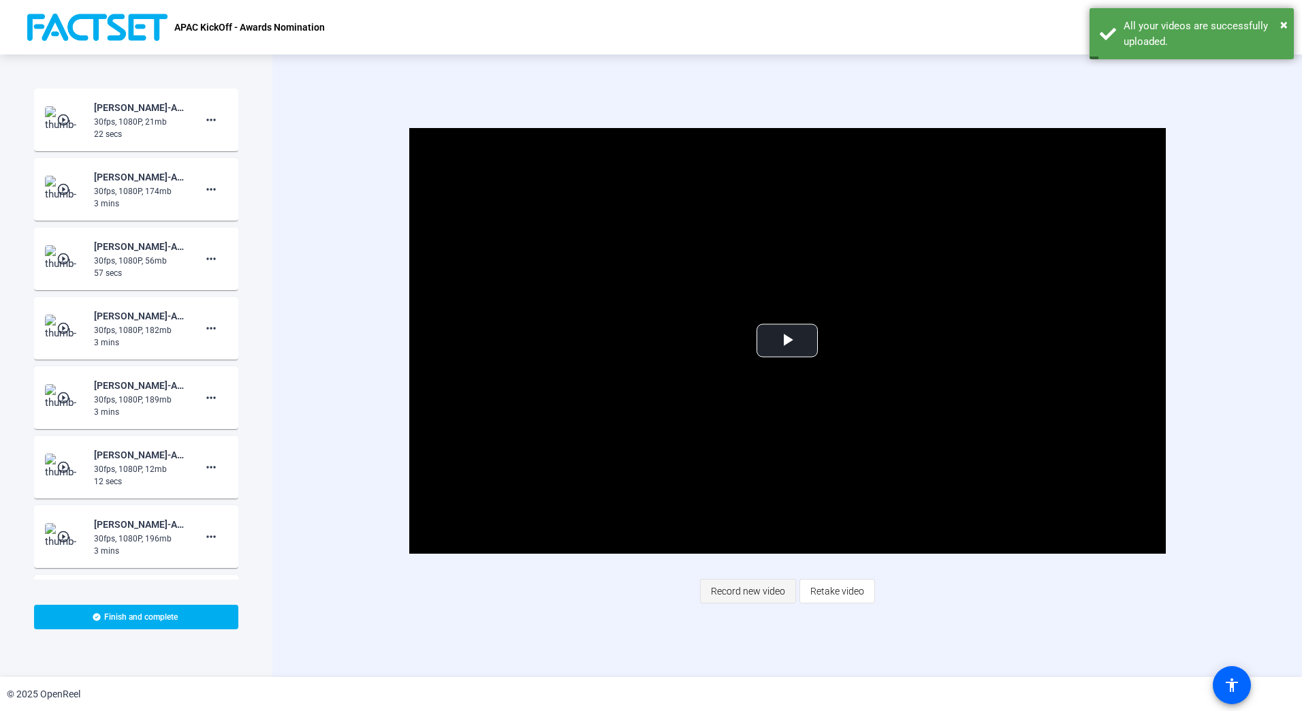
click at [720, 585] on span "Record new video" at bounding box center [748, 591] width 74 height 26
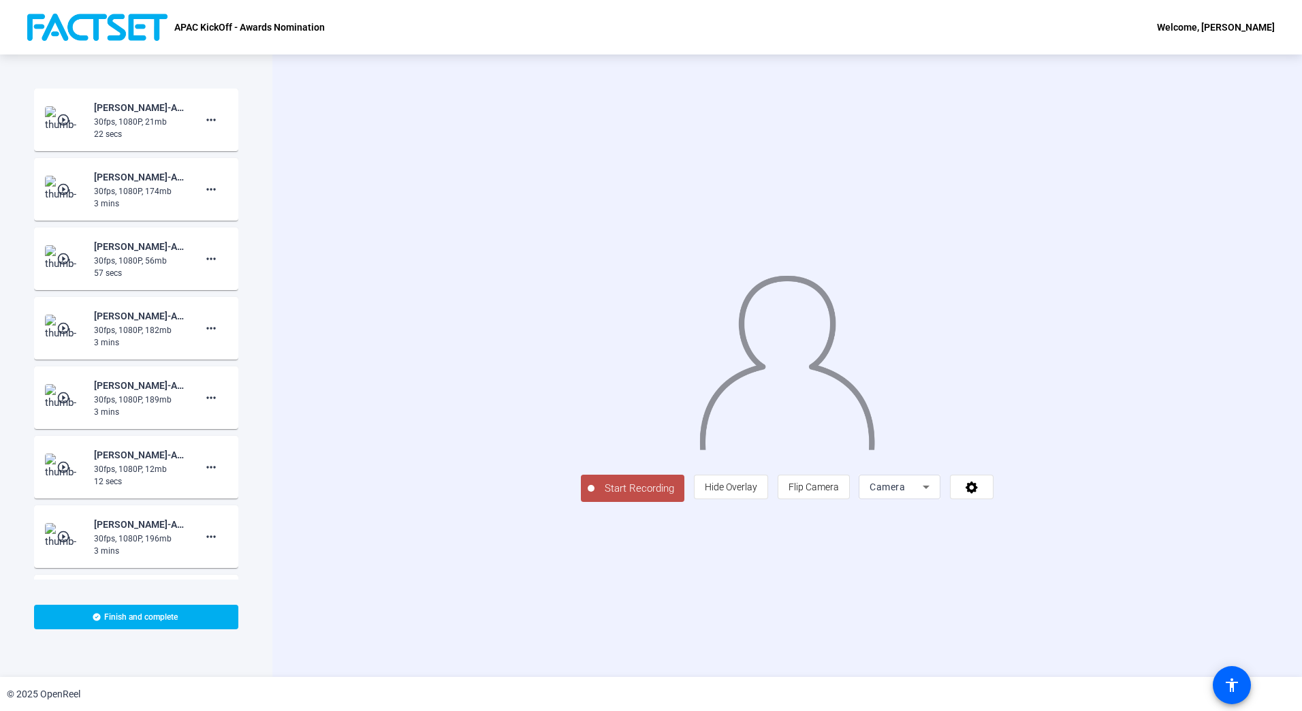
click at [581, 502] on button "Start Recording" at bounding box center [633, 488] width 104 height 27
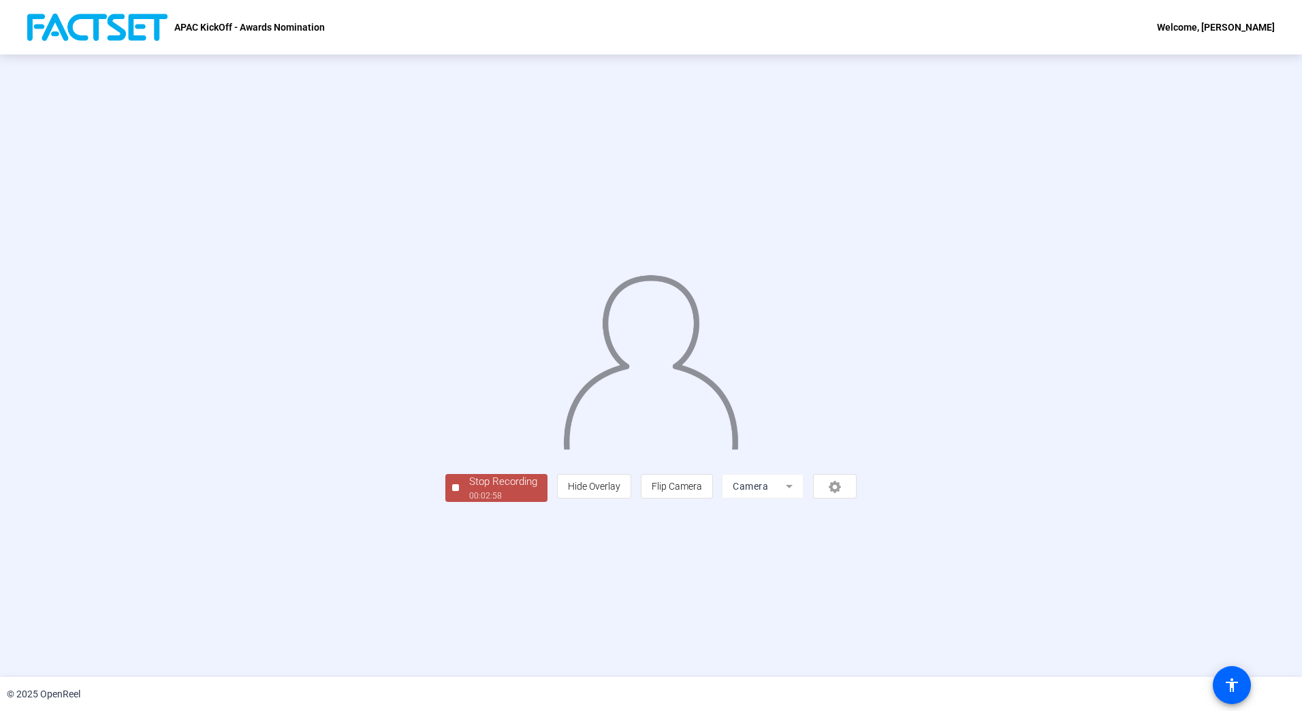
click at [469, 490] on div "Stop Recording" at bounding box center [503, 482] width 68 height 16
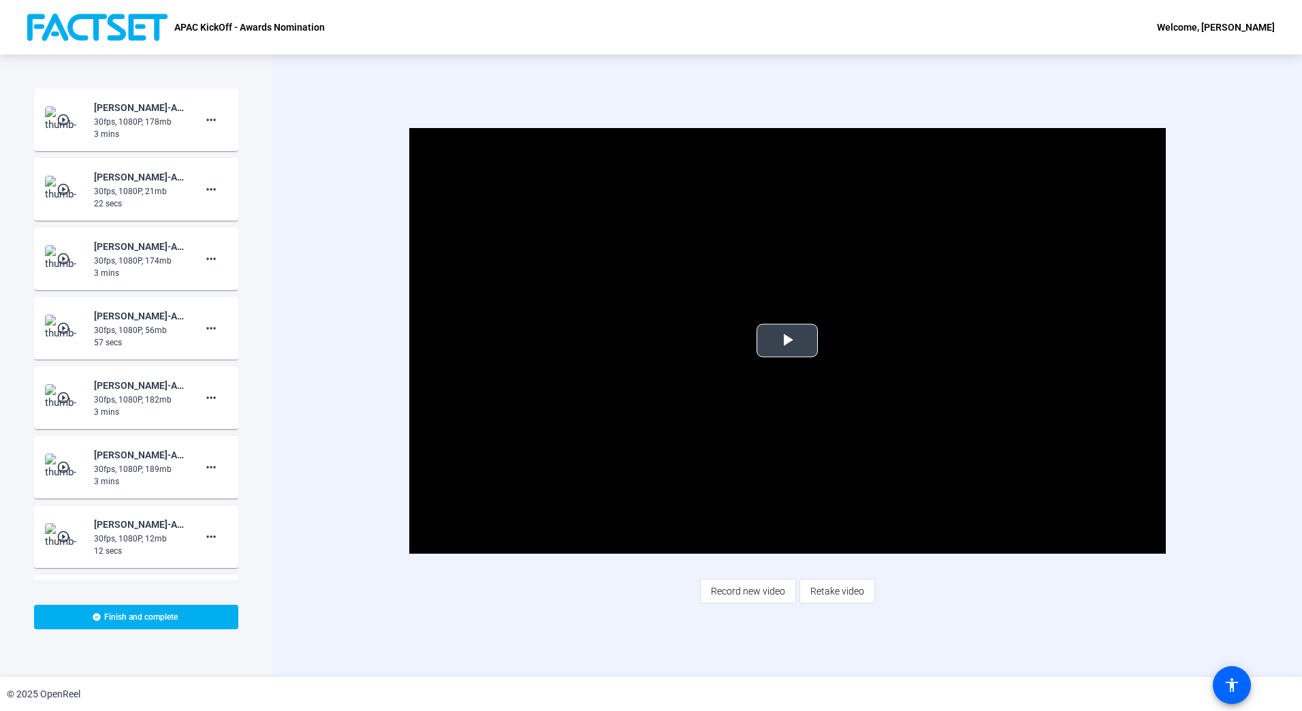
click at [787, 341] on span "Video Player" at bounding box center [787, 341] width 0 height 0
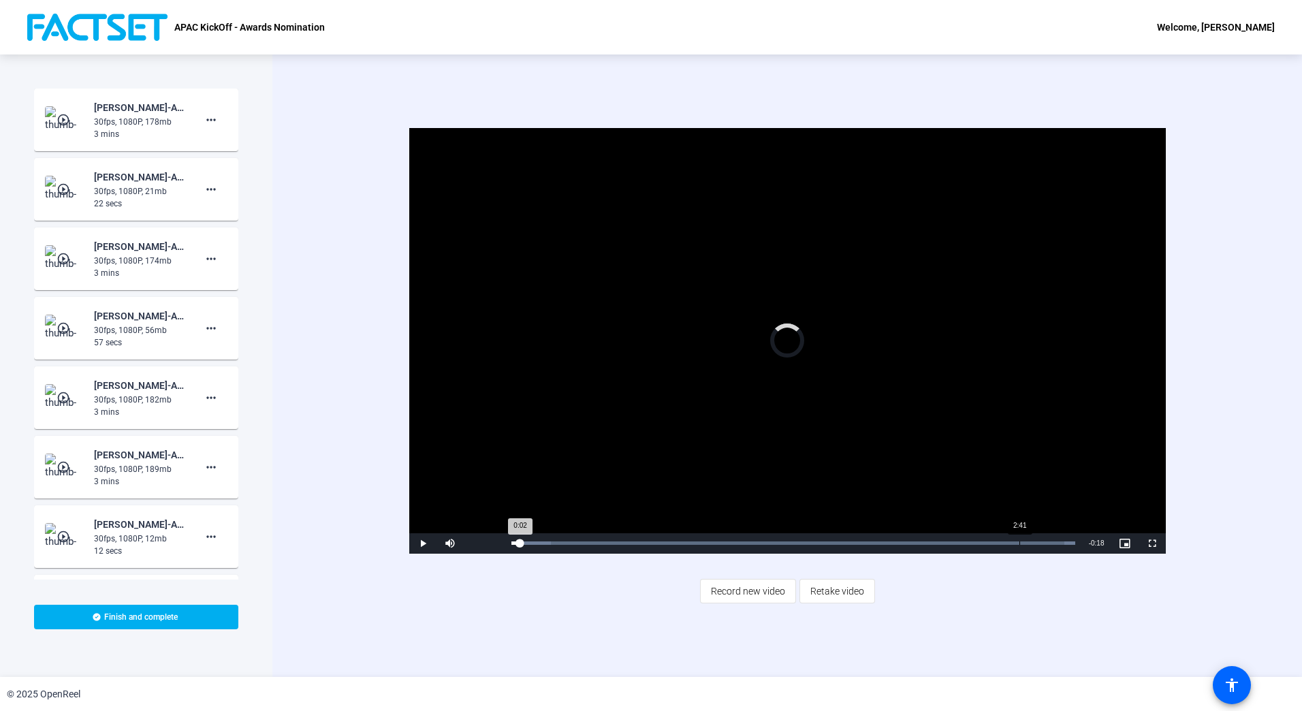
click at [1020, 542] on div "2:41" at bounding box center [1020, 543] width 1 height 3
click at [315, 236] on div "Video Player is loading. Play Video Replay Mute Current Time 2:58 / Duration 2:…" at bounding box center [787, 365] width 1030 height 623
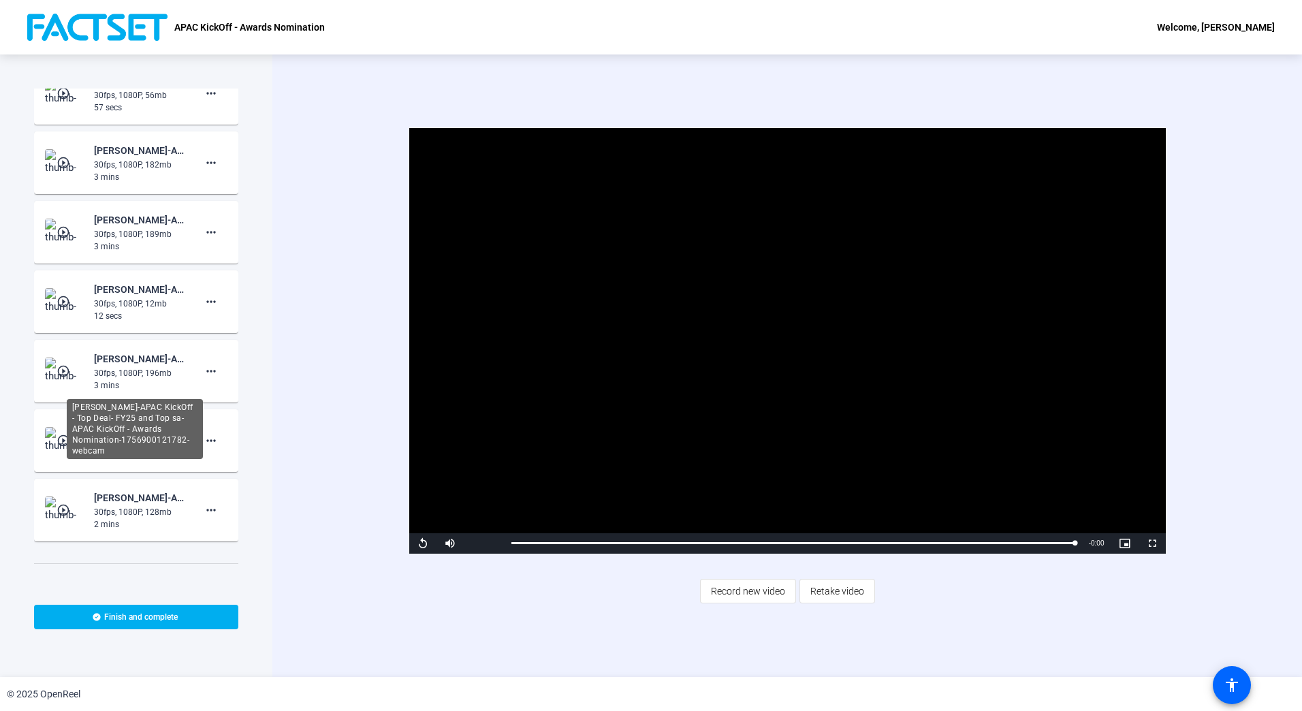
scroll to position [244, 0]
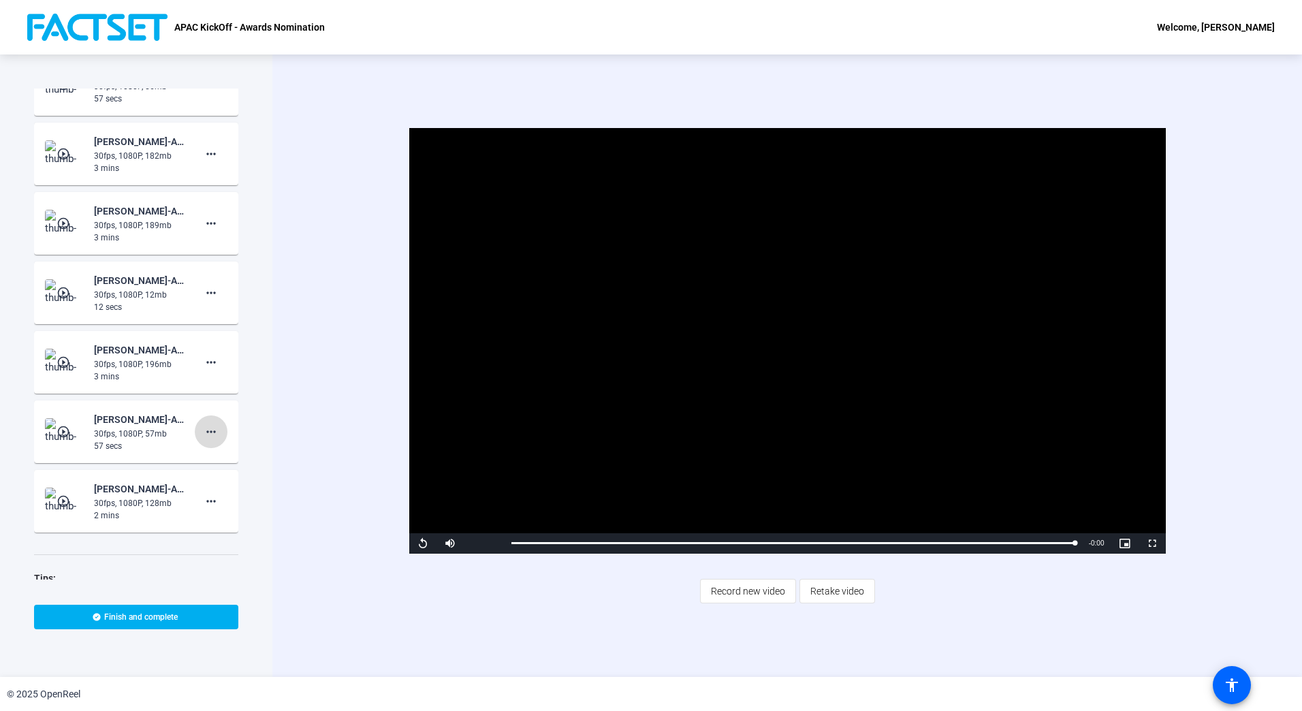
click at [203, 435] on mat-icon "more_horiz" at bounding box center [211, 432] width 16 height 16
click at [420, 539] on div at bounding box center [651, 355] width 1302 height 711
click at [223, 408] on mat-card-content "play_circle_outline [PERSON_NAME]-APAC KickOff - Top Deal- FY25 and Top sa-APAC…" at bounding box center [136, 432] width 204 height 63
click at [204, 431] on mat-icon "more_horiz" at bounding box center [211, 432] width 16 height 16
click at [222, 461] on span "Delete clip" at bounding box center [226, 460] width 54 height 16
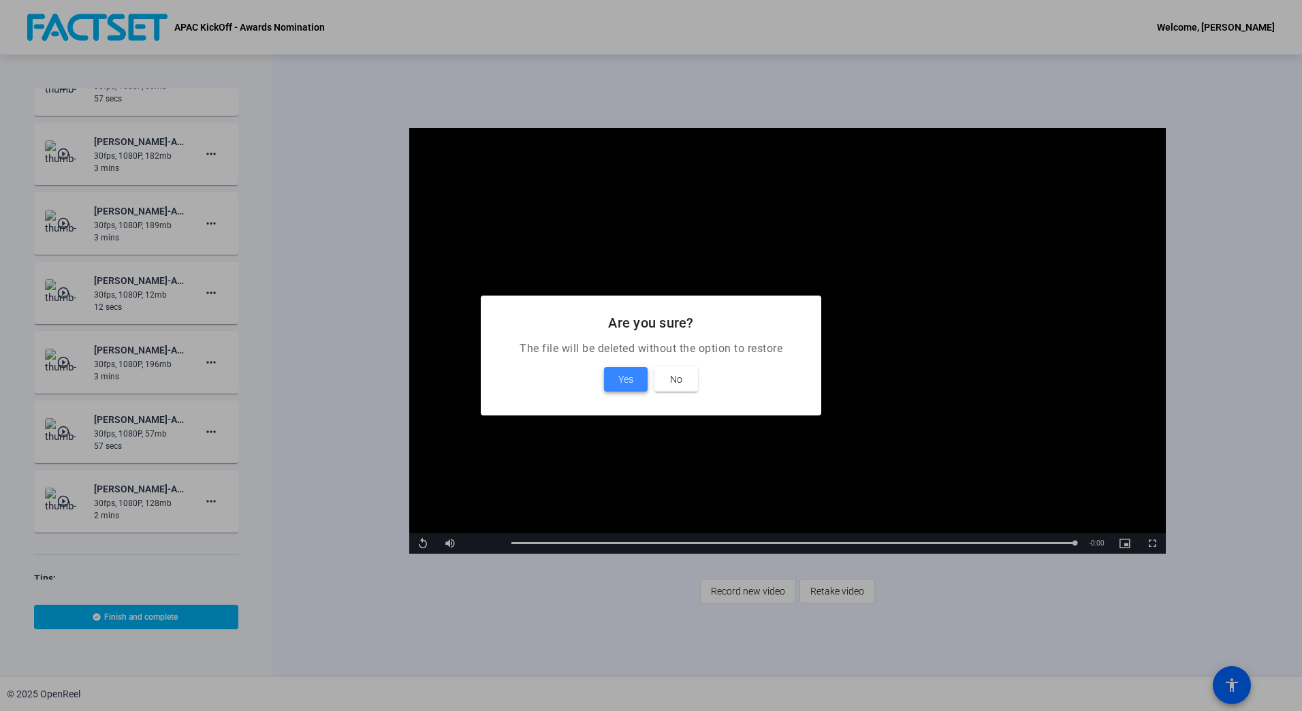
click at [623, 384] on span "Yes" at bounding box center [626, 379] width 15 height 16
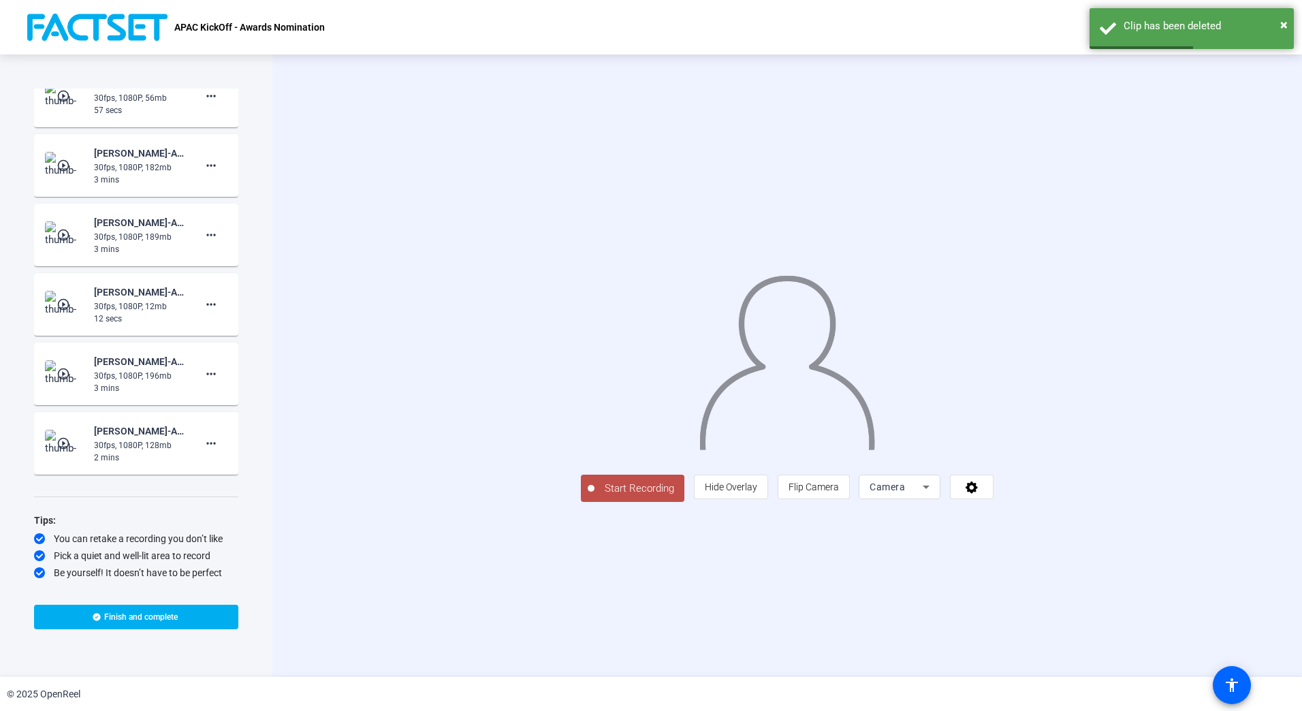
scroll to position [0, 0]
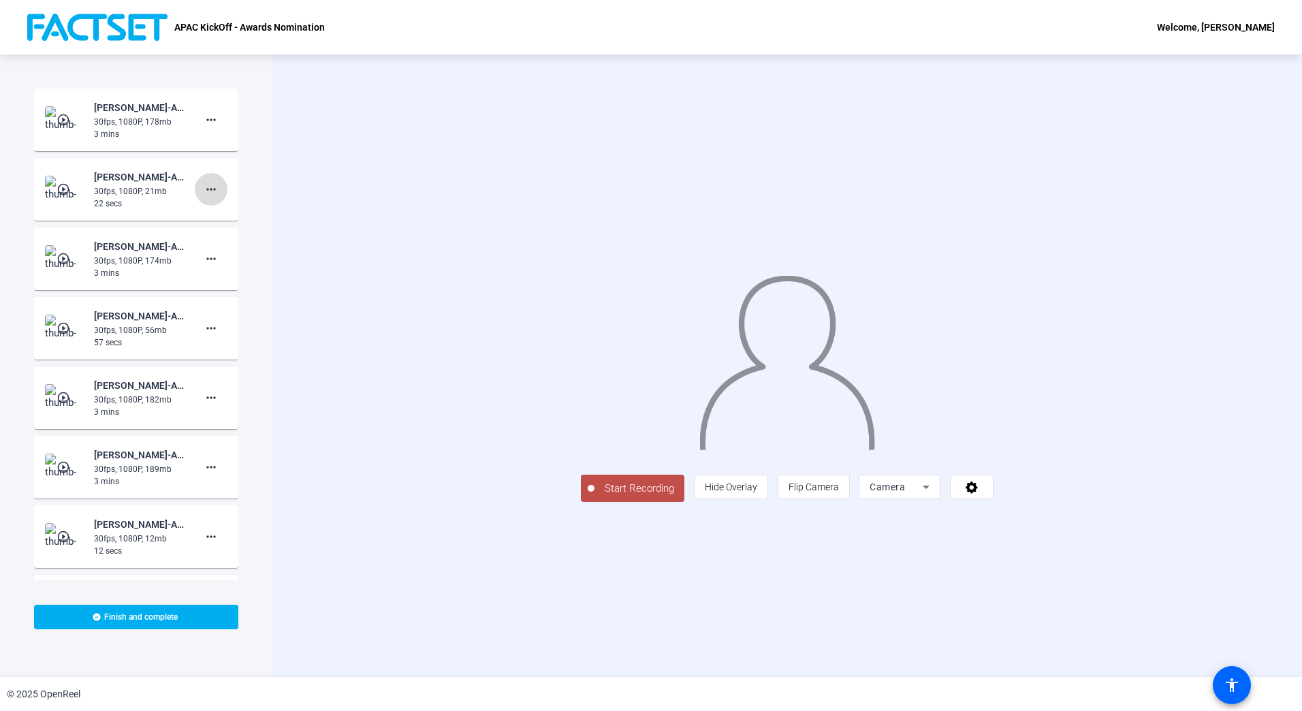
click at [208, 189] on mat-icon "more_horiz" at bounding box center [211, 189] width 16 height 16
click at [224, 216] on span "Delete clip" at bounding box center [226, 218] width 54 height 16
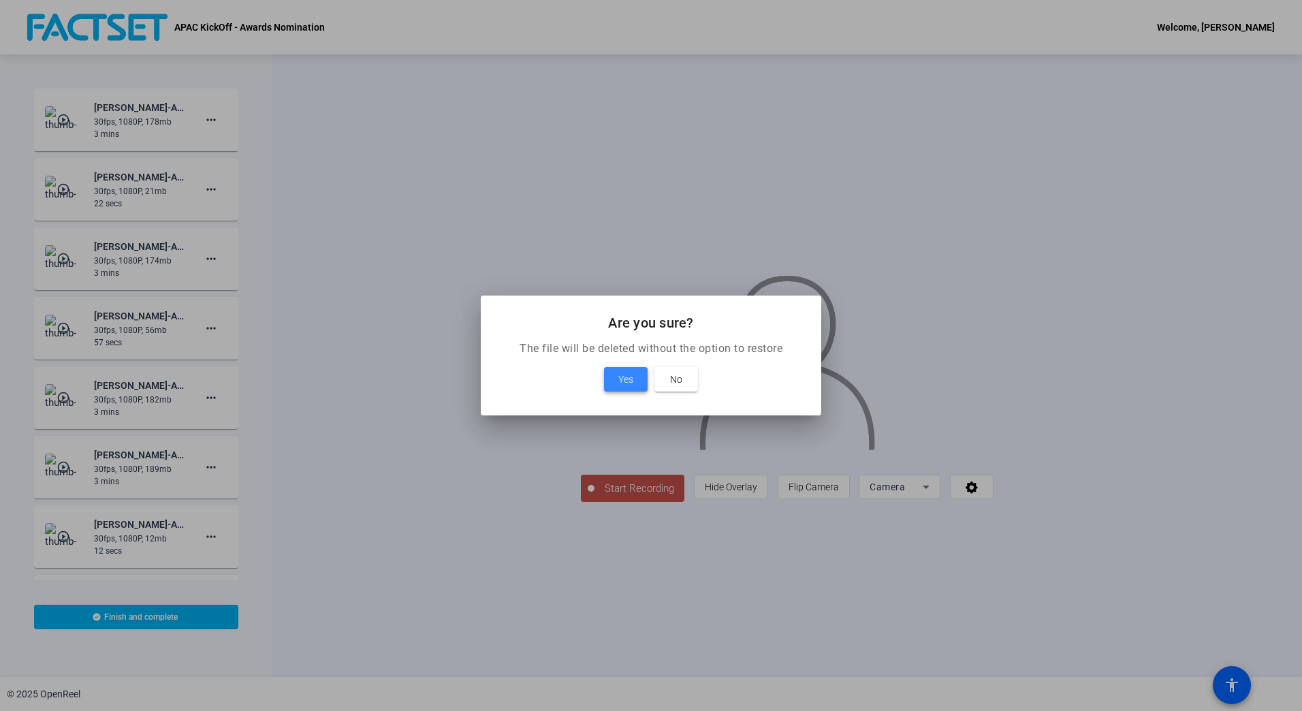
click at [626, 375] on span "Yes" at bounding box center [626, 379] width 15 height 16
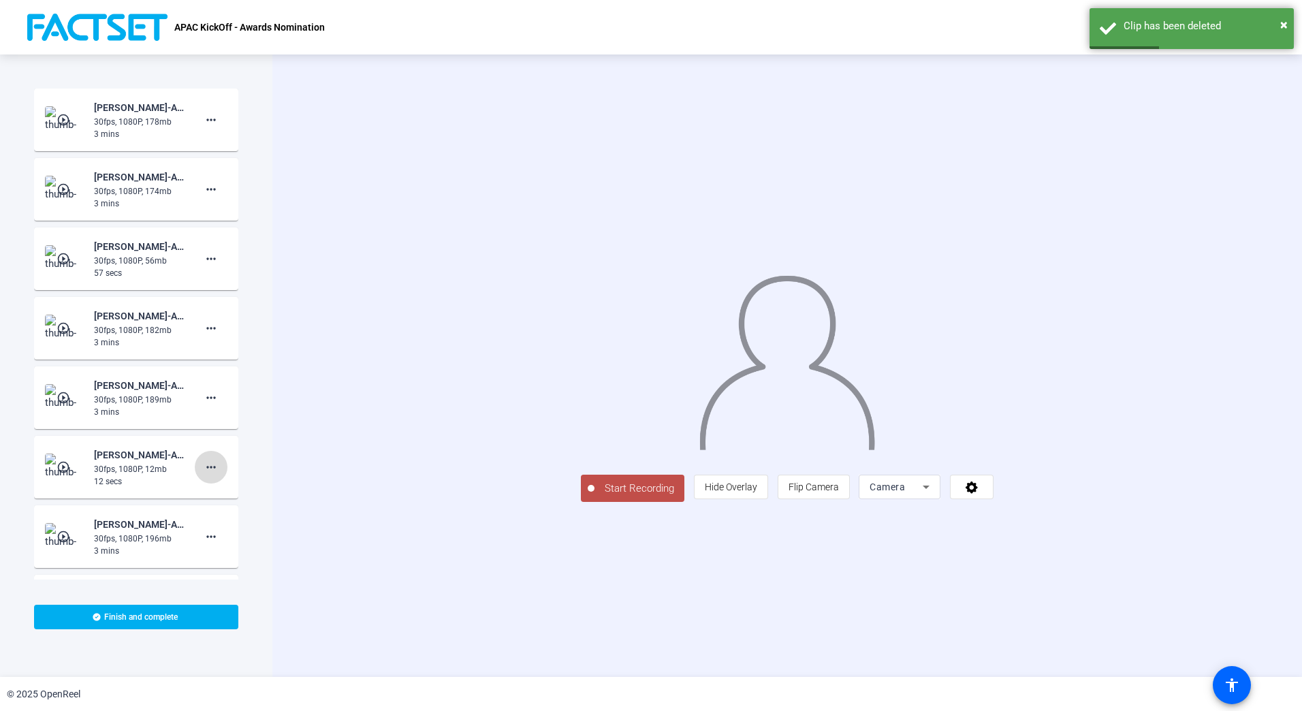
click at [203, 465] on mat-icon "more_horiz" at bounding box center [211, 467] width 16 height 16
click at [239, 493] on span "Delete clip" at bounding box center [226, 496] width 54 height 16
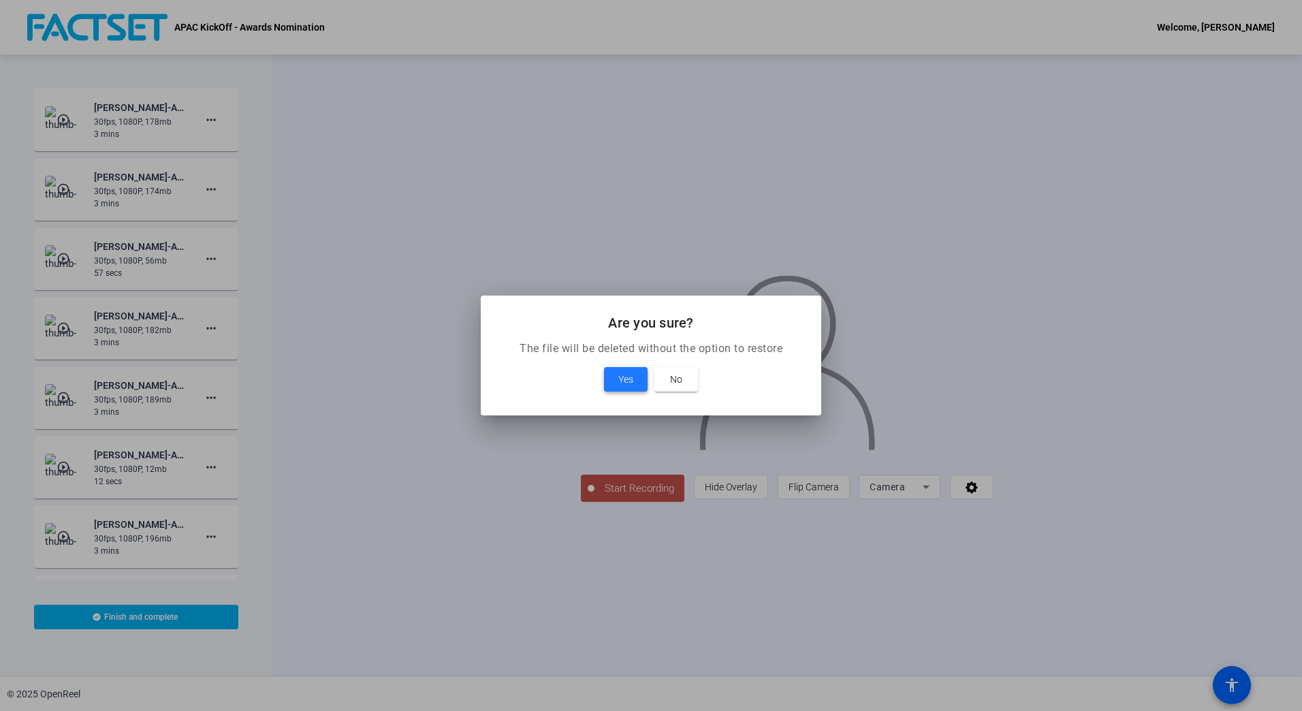
click at [617, 378] on span at bounding box center [626, 379] width 44 height 33
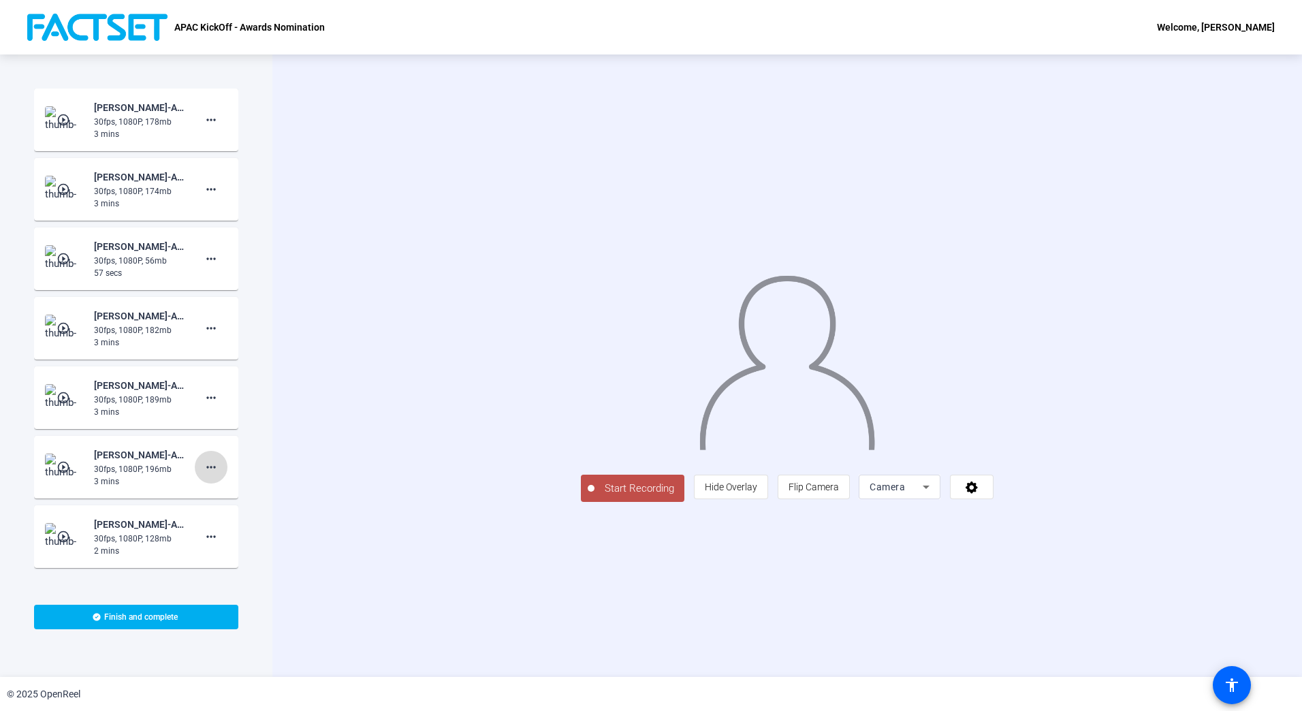
click at [204, 469] on mat-icon "more_horiz" at bounding box center [211, 467] width 16 height 16
click at [248, 496] on span "Delete clip" at bounding box center [226, 496] width 54 height 16
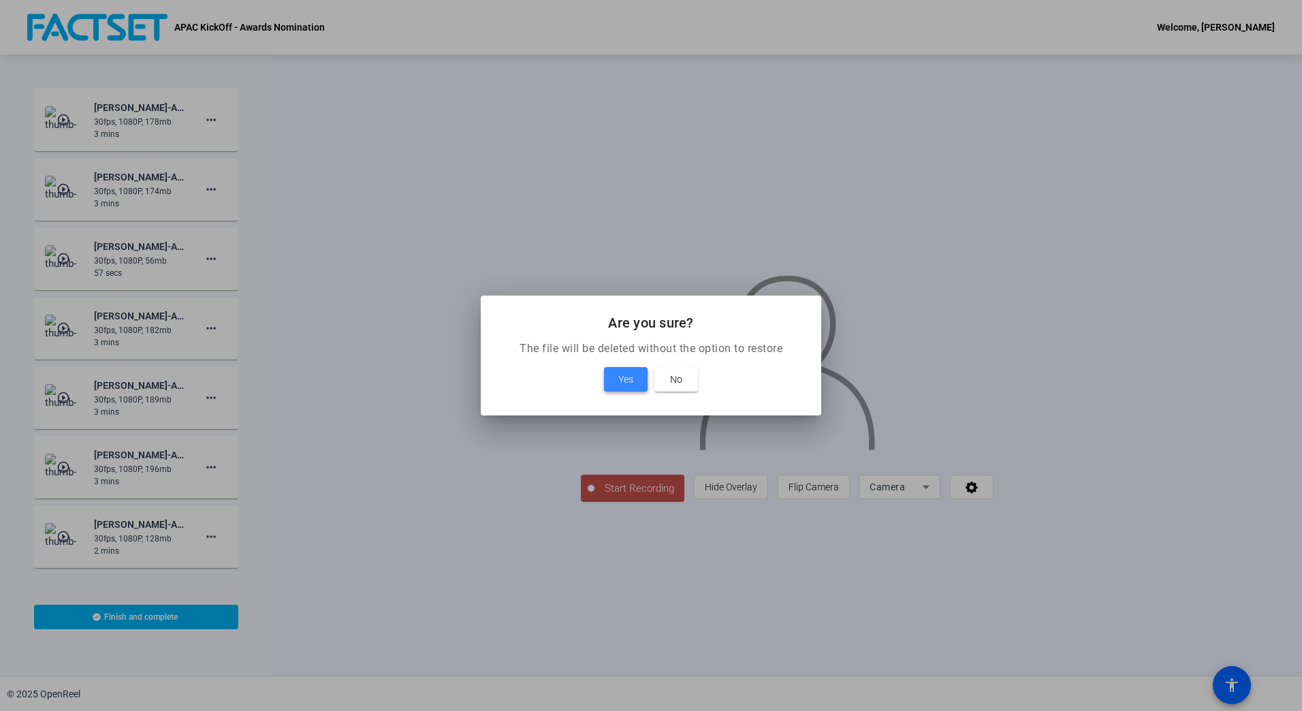
click at [620, 375] on span "Yes" at bounding box center [626, 379] width 15 height 16
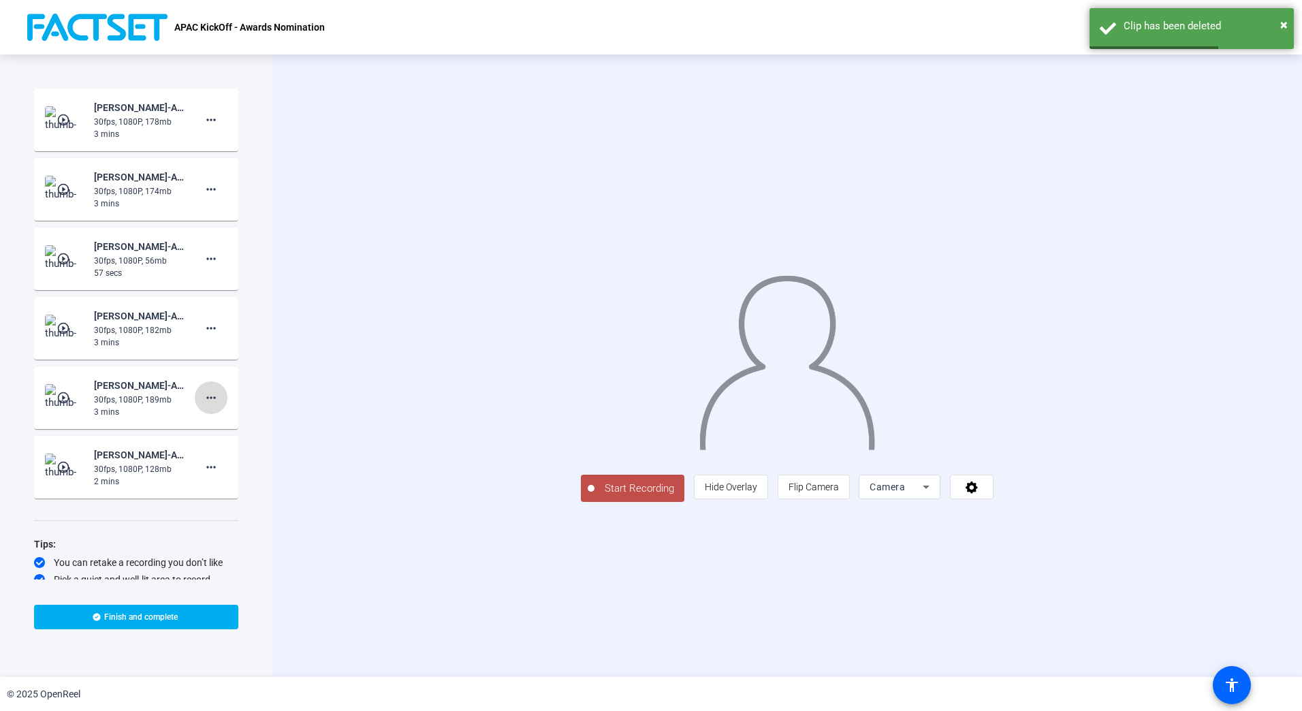
click at [206, 396] on mat-icon "more_horiz" at bounding box center [211, 398] width 16 height 16
click at [242, 426] on span "Delete clip" at bounding box center [226, 426] width 54 height 16
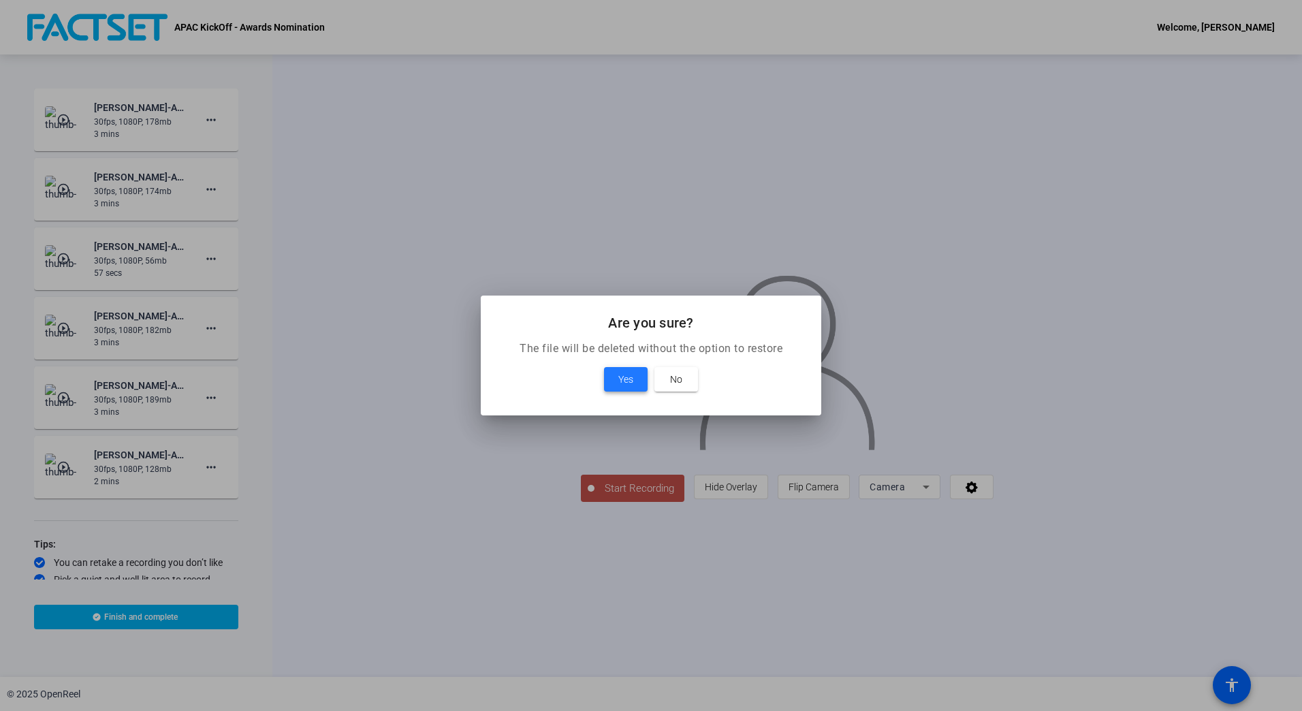
click at [623, 377] on span "Yes" at bounding box center [626, 379] width 15 height 16
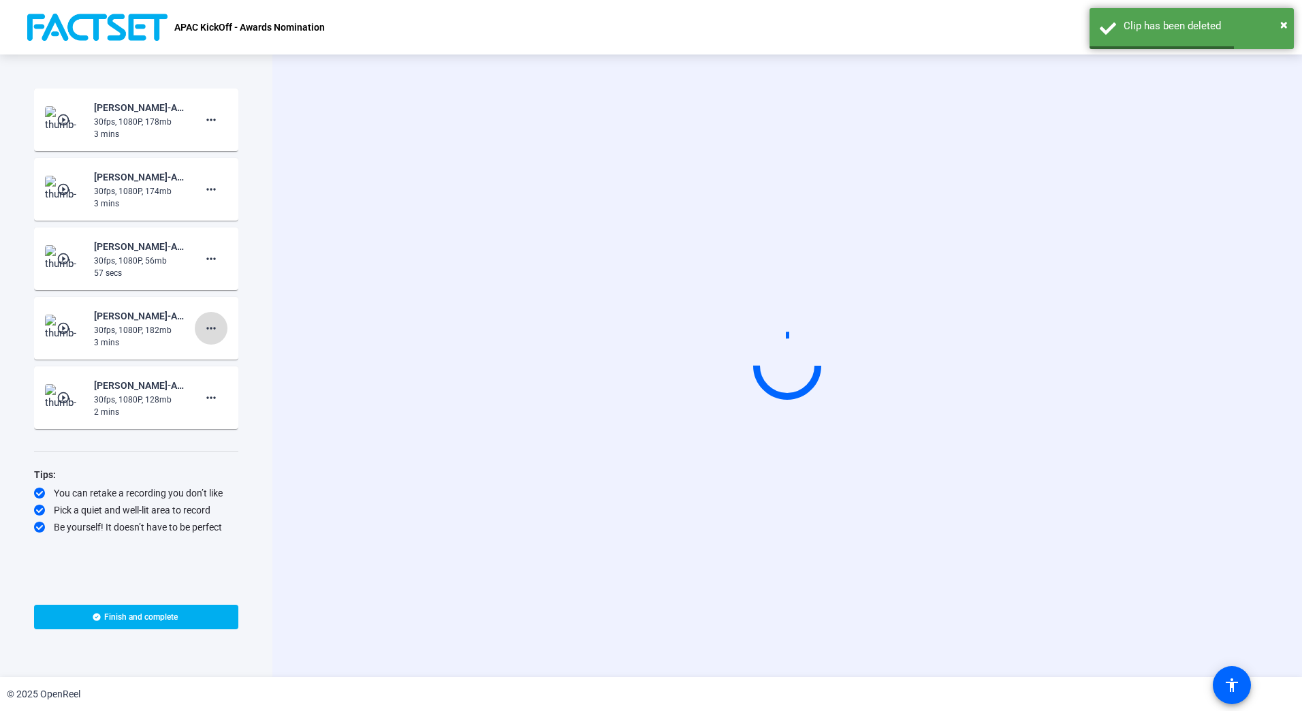
click at [213, 328] on mat-icon "more_horiz" at bounding box center [211, 328] width 16 height 16
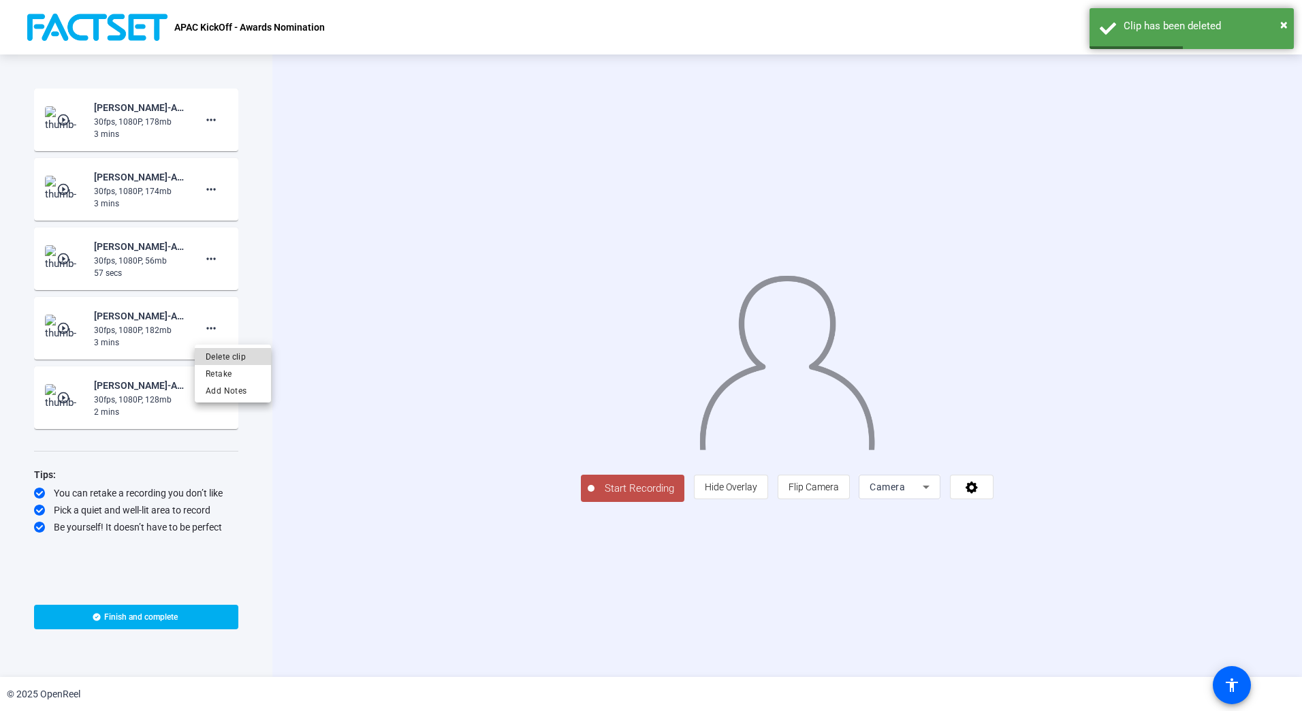
click at [241, 357] on span "Delete clip" at bounding box center [233, 357] width 54 height 16
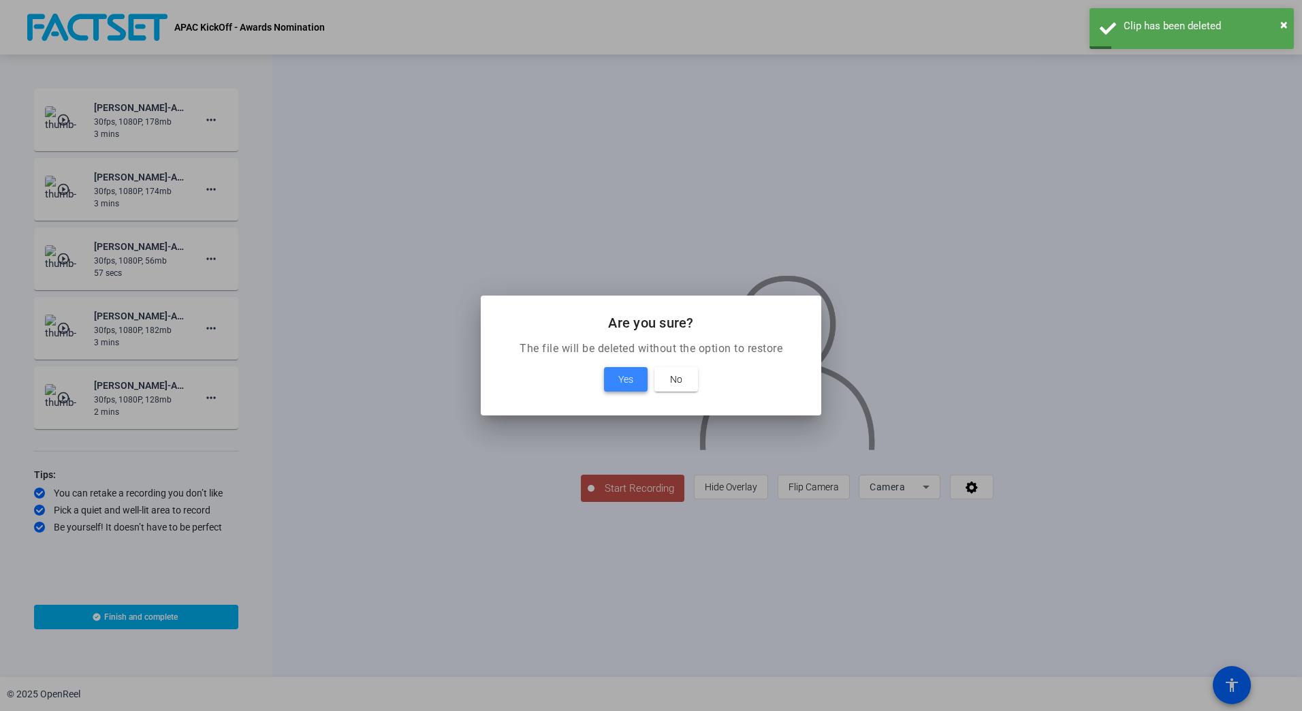
click at [612, 377] on span at bounding box center [626, 379] width 44 height 33
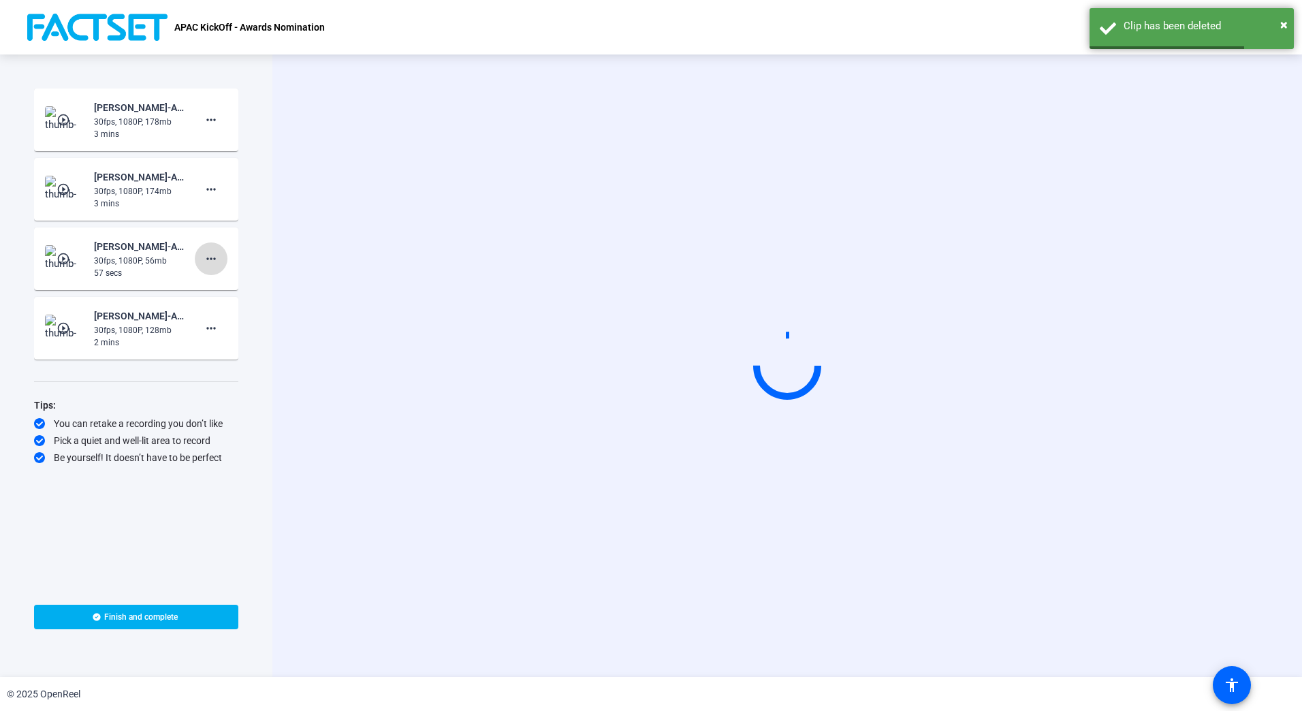
click at [212, 255] on mat-icon "more_horiz" at bounding box center [211, 259] width 16 height 16
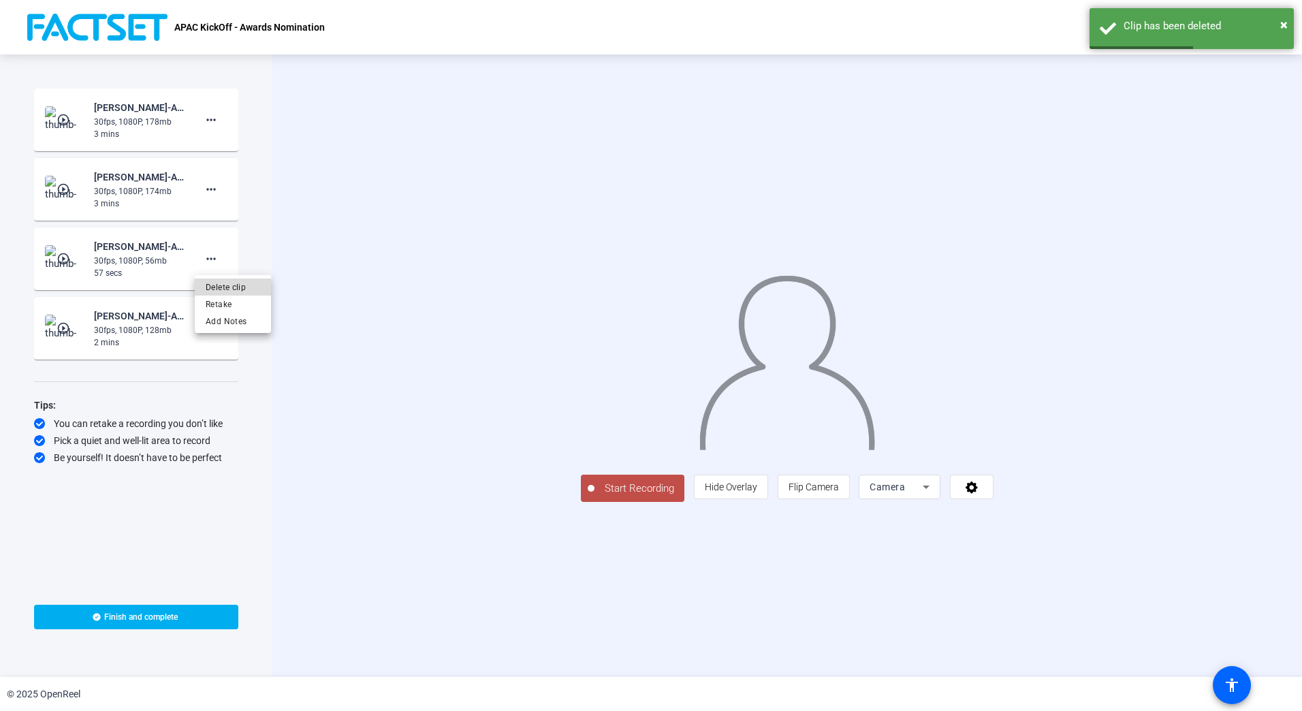
click at [244, 287] on span "Delete clip" at bounding box center [233, 287] width 54 height 16
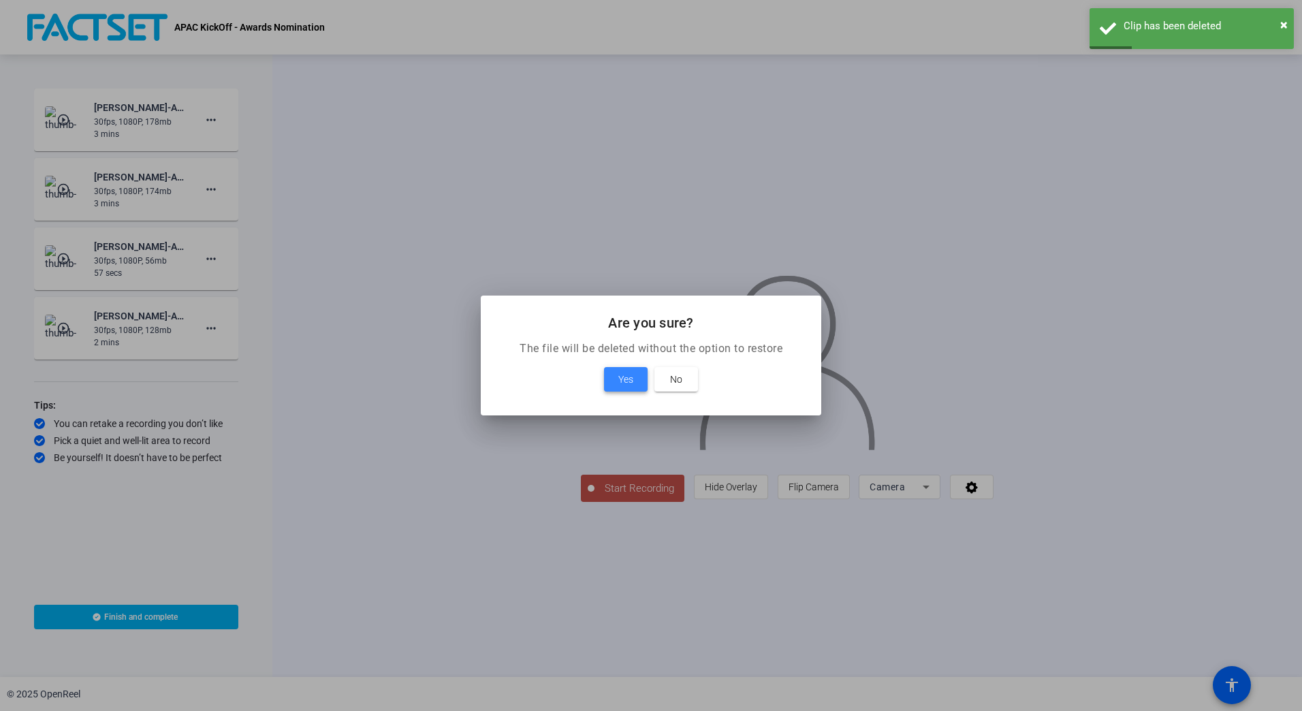
click at [628, 377] on span "Yes" at bounding box center [626, 379] width 15 height 16
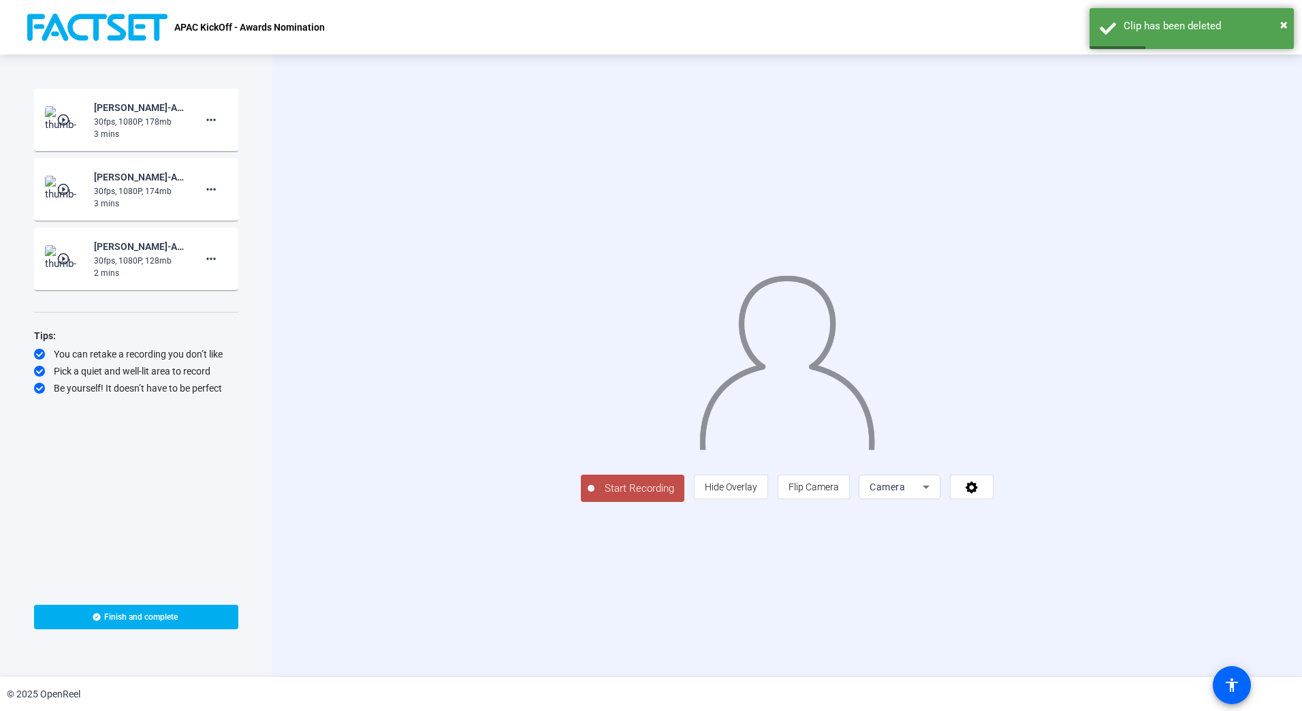
click at [66, 114] on mat-icon "play_circle_outline" at bounding box center [65, 120] width 16 height 14
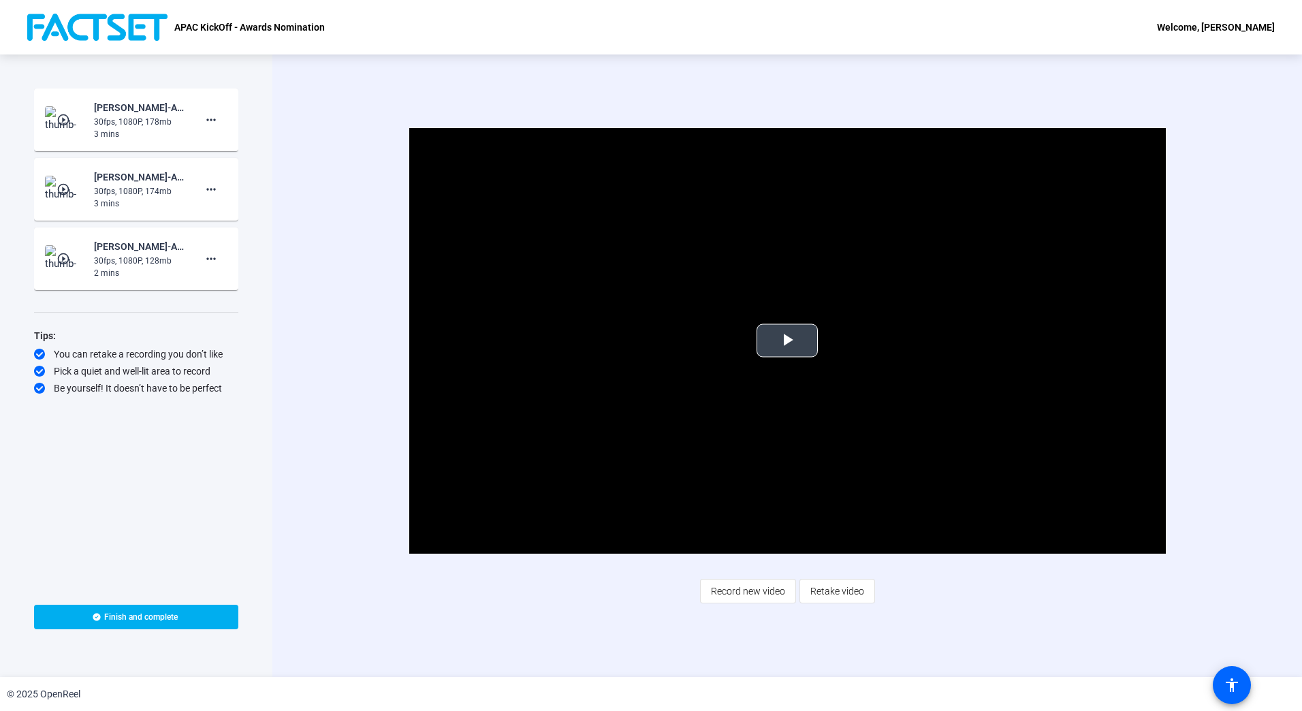
click at [787, 341] on span "Video Player" at bounding box center [787, 341] width 0 height 0
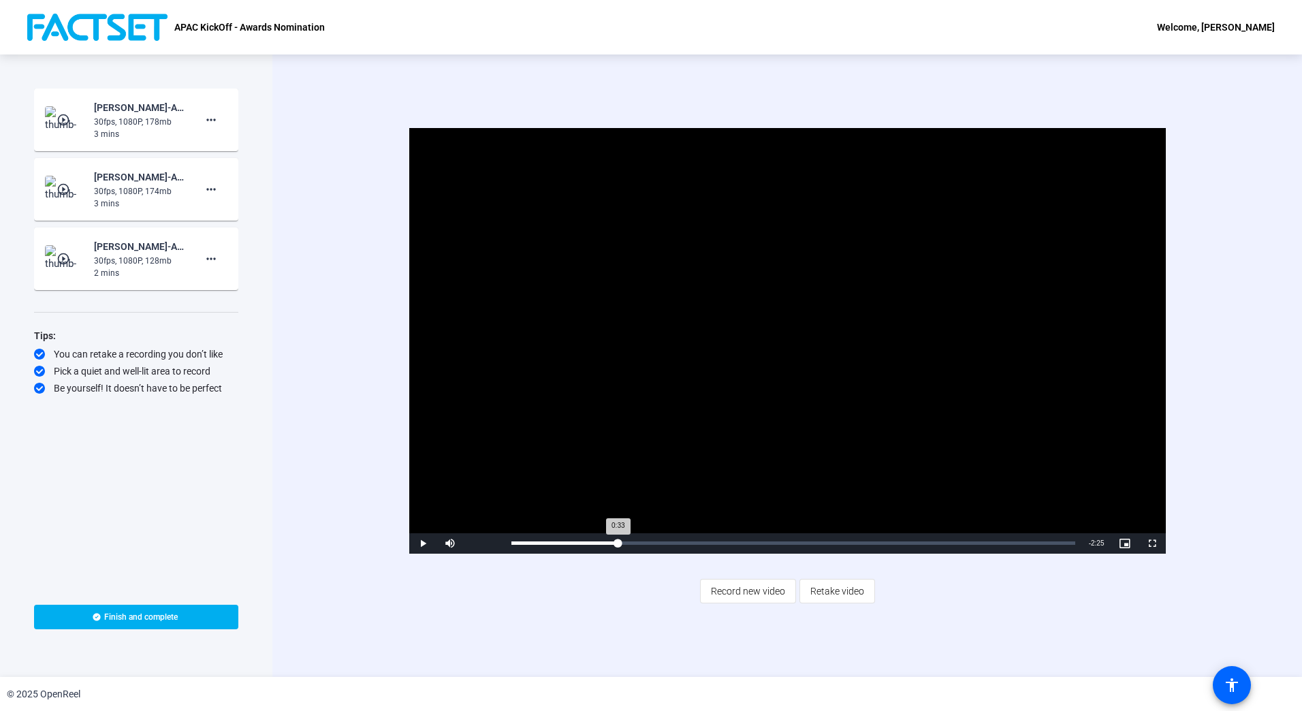
click at [618, 545] on div "Loaded : 0% 0:33 0:33" at bounding box center [794, 543] width 564 height 3
click at [976, 538] on div "Loaded : 100.00% 2:27 2:27" at bounding box center [794, 543] width 578 height 20
click at [871, 542] on div "Loaded : 100.00% 1:53 1:53" at bounding box center [794, 543] width 564 height 3
click at [824, 541] on div "Loaded : 100.00% 1:39 1:39" at bounding box center [794, 543] width 578 height 20
click at [864, 538] on div "Loaded : 100.00% 1:51 1:40" at bounding box center [794, 543] width 578 height 20
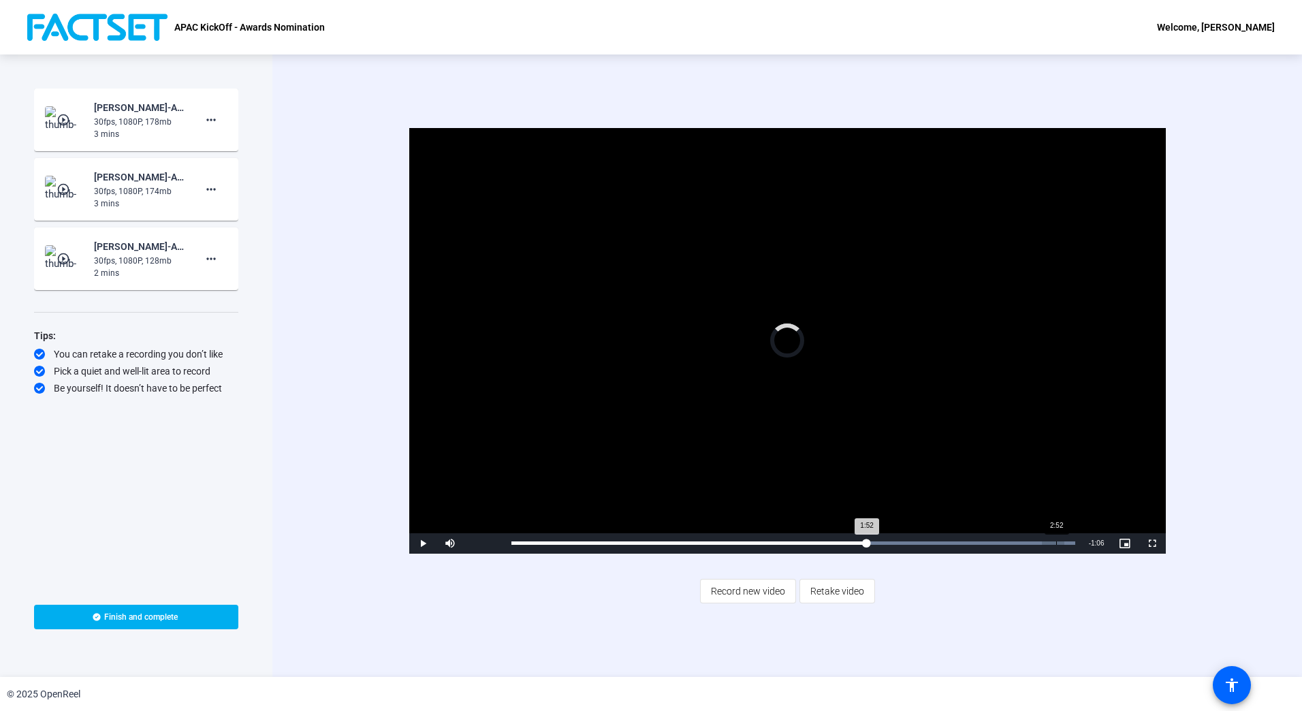
click at [1056, 542] on div "Loaded : 100.00% 2:52 1:52" at bounding box center [794, 543] width 564 height 3
click at [208, 189] on mat-icon "more_horiz" at bounding box center [211, 189] width 16 height 16
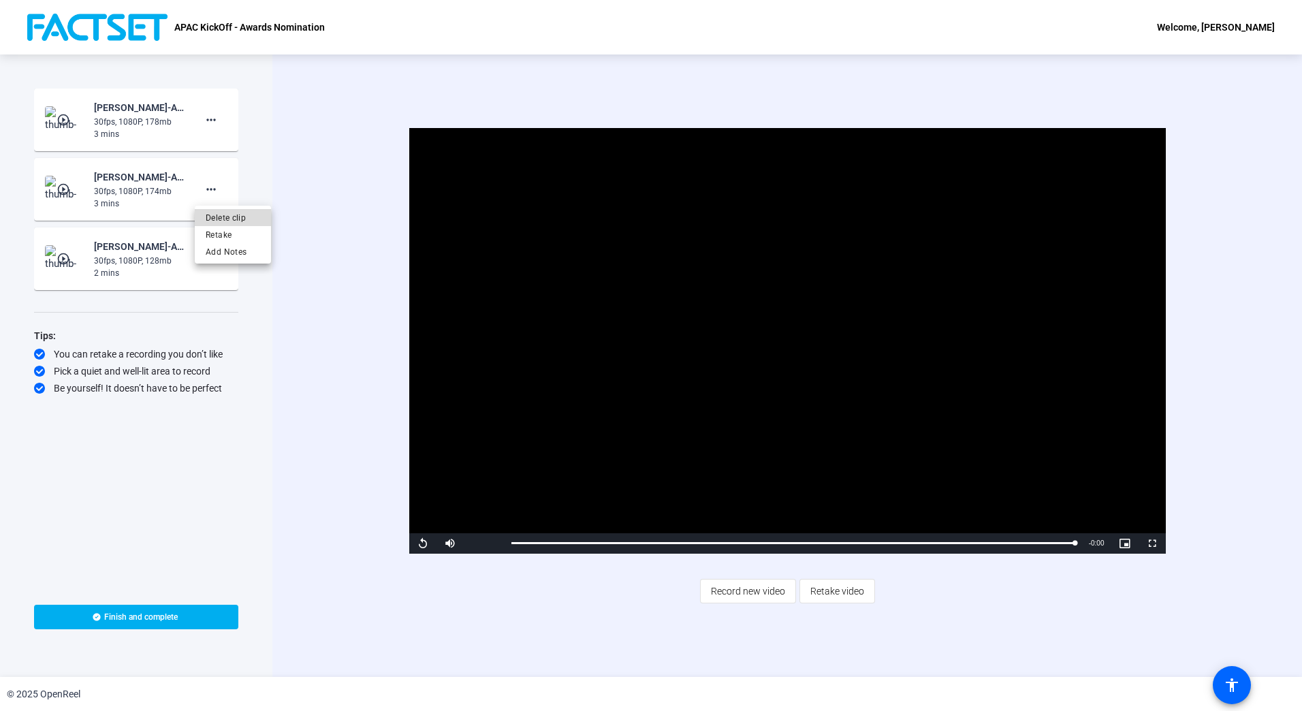
click at [224, 215] on span "Delete clip" at bounding box center [233, 218] width 54 height 16
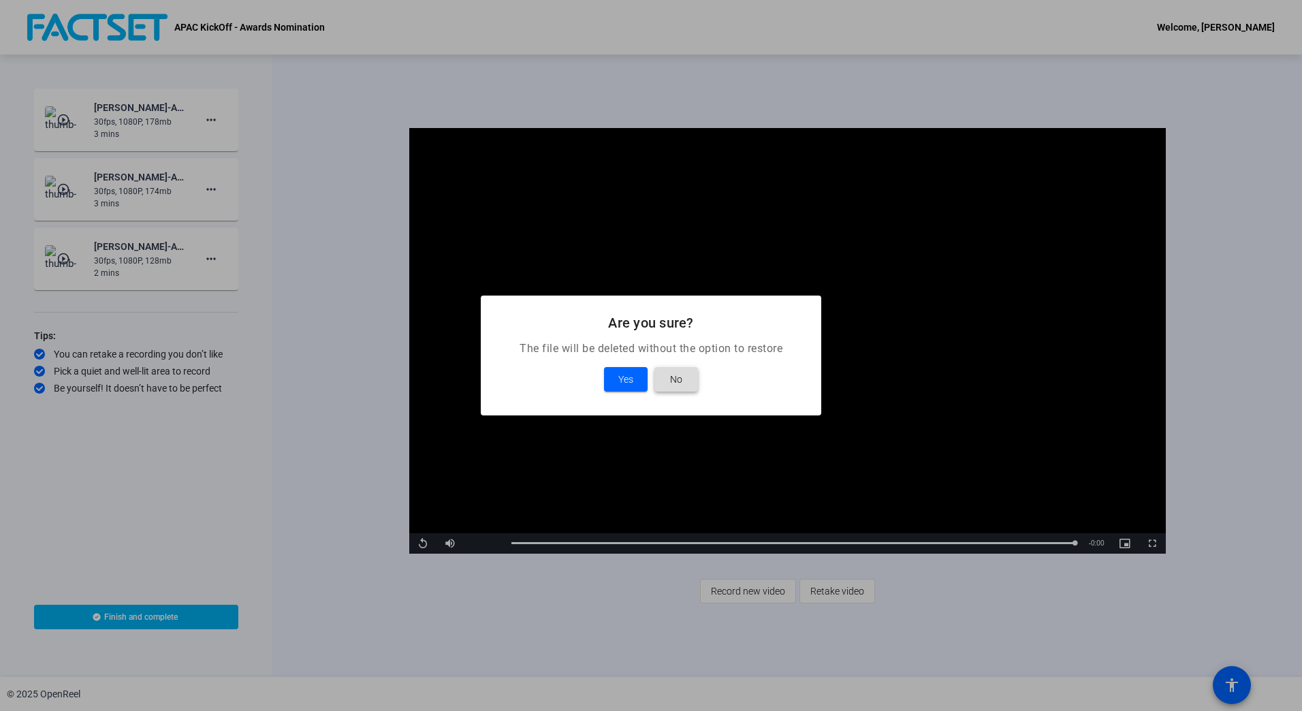
click at [683, 373] on span at bounding box center [677, 379] width 44 height 33
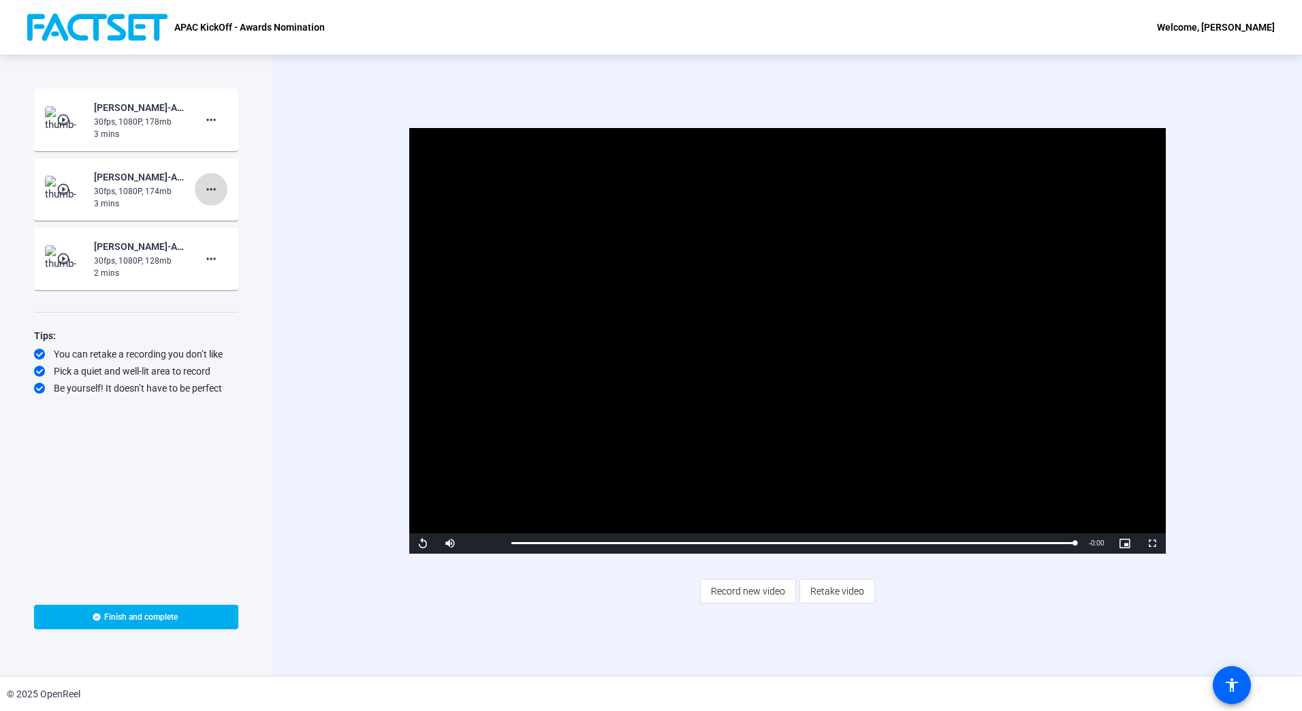
click at [219, 194] on mat-icon "more_horiz" at bounding box center [211, 189] width 16 height 16
click at [238, 223] on span "Delete clip" at bounding box center [233, 218] width 54 height 16
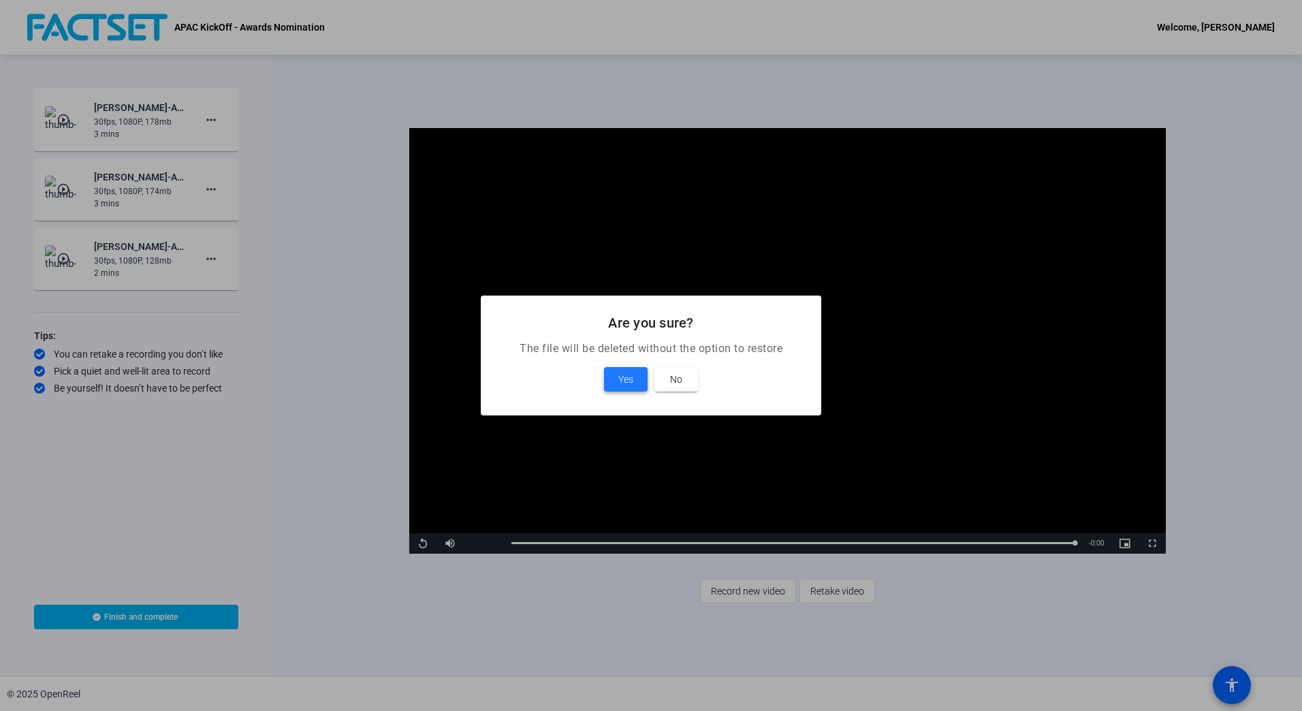
click at [621, 379] on span "Yes" at bounding box center [626, 379] width 15 height 16
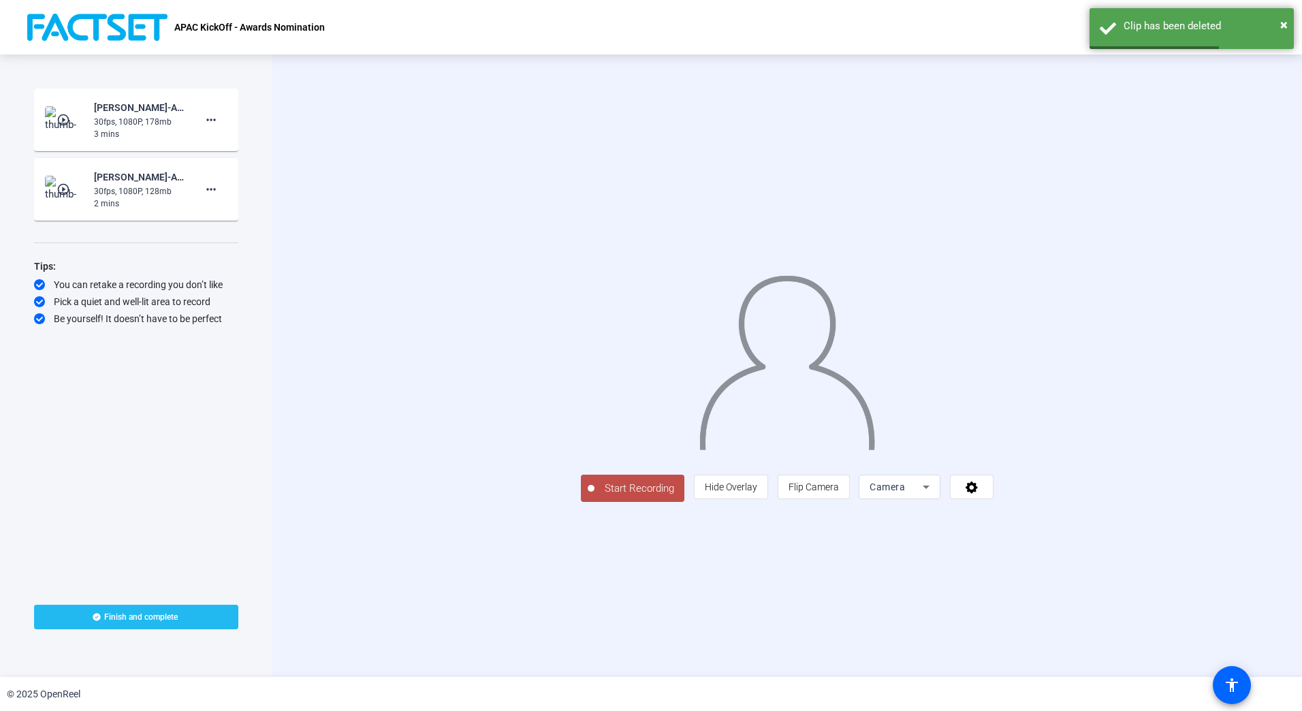
click at [161, 617] on span "Finish and complete" at bounding box center [141, 617] width 74 height 11
